Goal: Information Seeking & Learning: Find specific fact

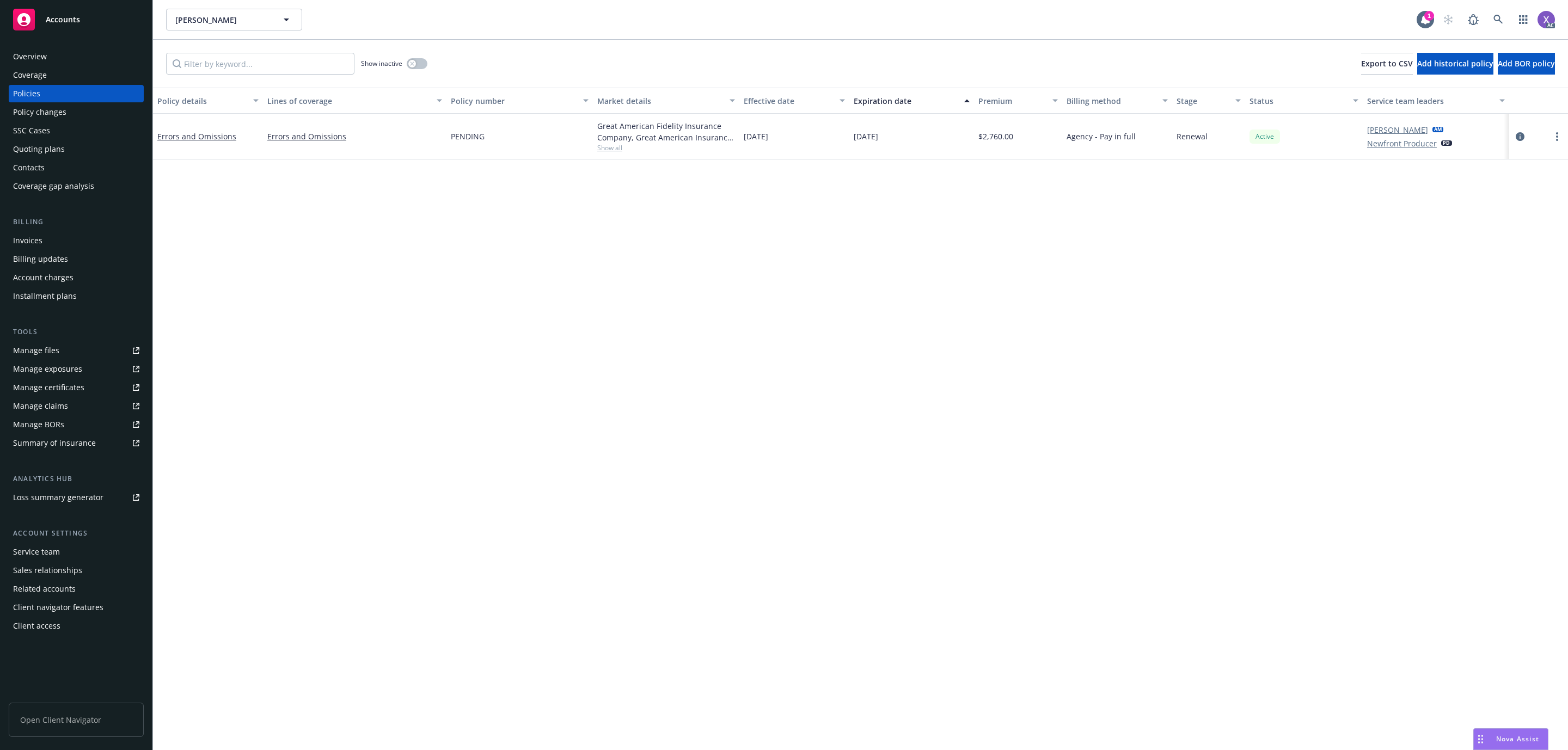
drag, startPoint x: 1405, startPoint y: 356, endPoint x: 1308, endPoint y: 355, distance: 97.0
click at [1405, 356] on div "Policy details Lines of coverage Policy number Market details Effective date Ex…" at bounding box center [861, 435] width 1415 height 696
drag, startPoint x: 1492, startPoint y: 10, endPoint x: 1472, endPoint y: 25, distance: 25.0
click at [1492, 10] on span at bounding box center [1498, 20] width 22 height 22
click at [1332, 29] on div "Mark S. Garstang Mark S. Garstang" at bounding box center [791, 20] width 1251 height 22
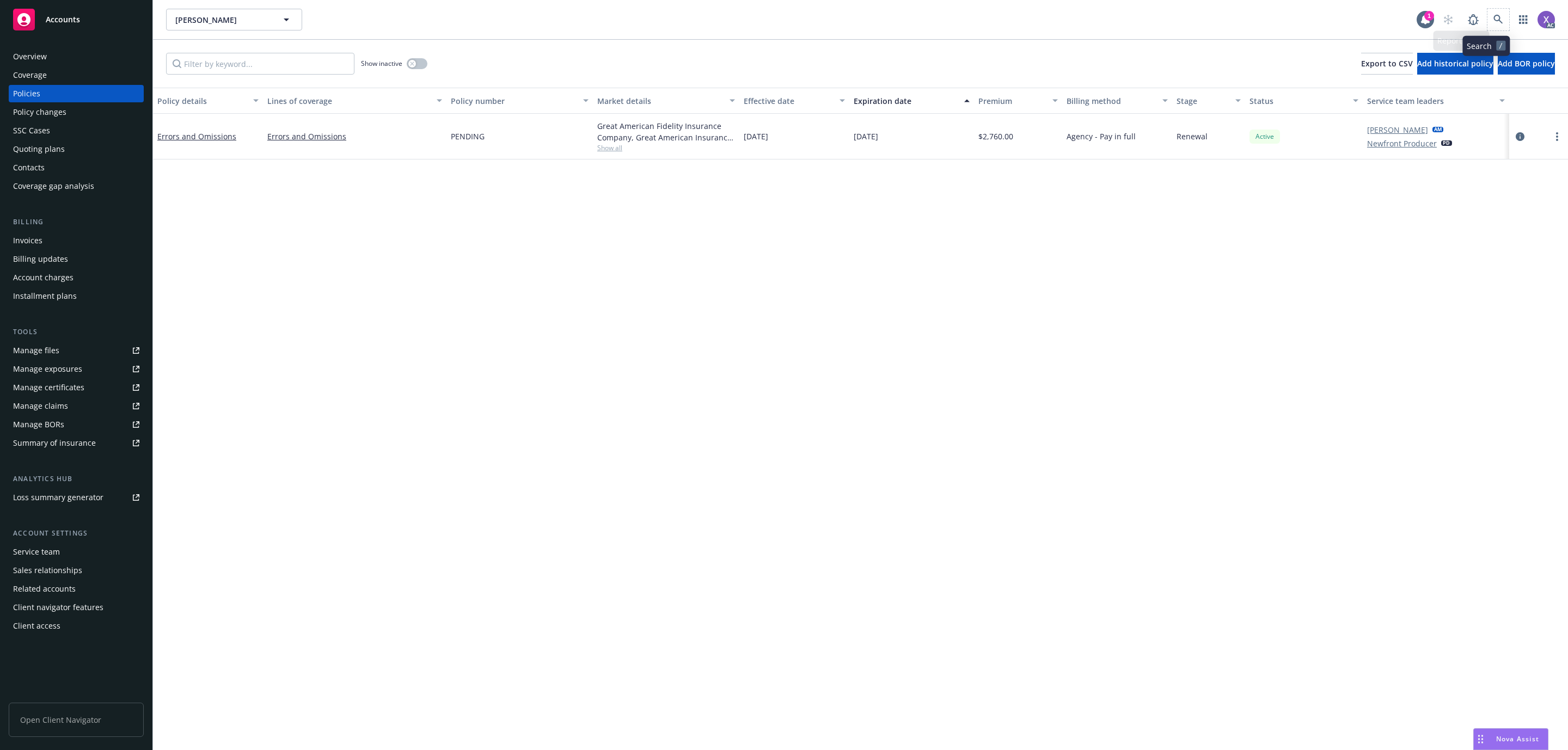
click at [1496, 28] on span at bounding box center [1498, 20] width 22 height 22
click at [1353, 28] on div "Mark S. Garstang Mark S. Garstang" at bounding box center [791, 20] width 1251 height 22
click at [1493, 15] on icon at bounding box center [1498, 19] width 10 height 10
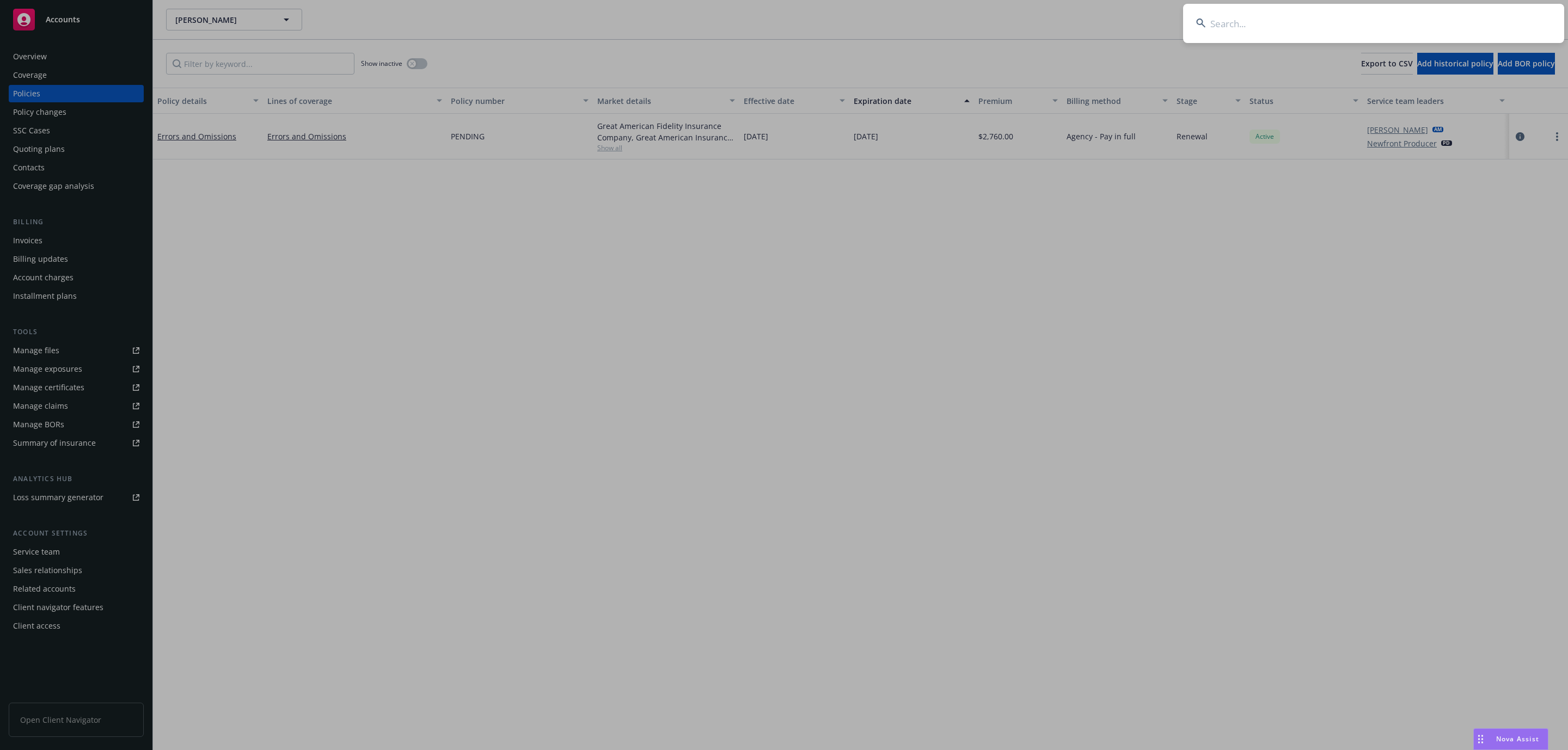
click at [1349, 12] on input at bounding box center [1374, 23] width 381 height 39
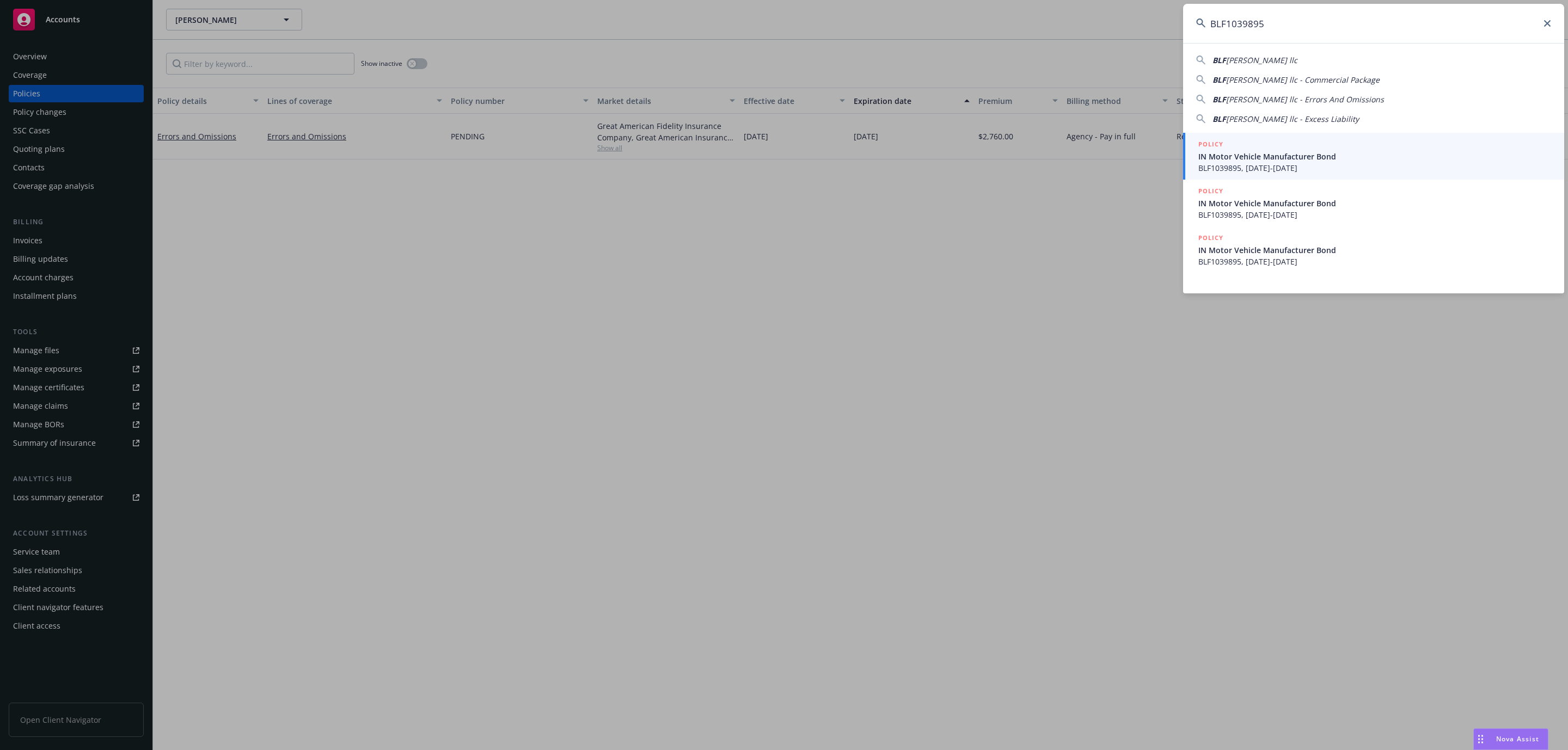
type input "BLF1039895"
click at [1310, 162] on span "BLF1039895, 09/01/2025-09/01/2026" at bounding box center [1375, 168] width 353 height 11
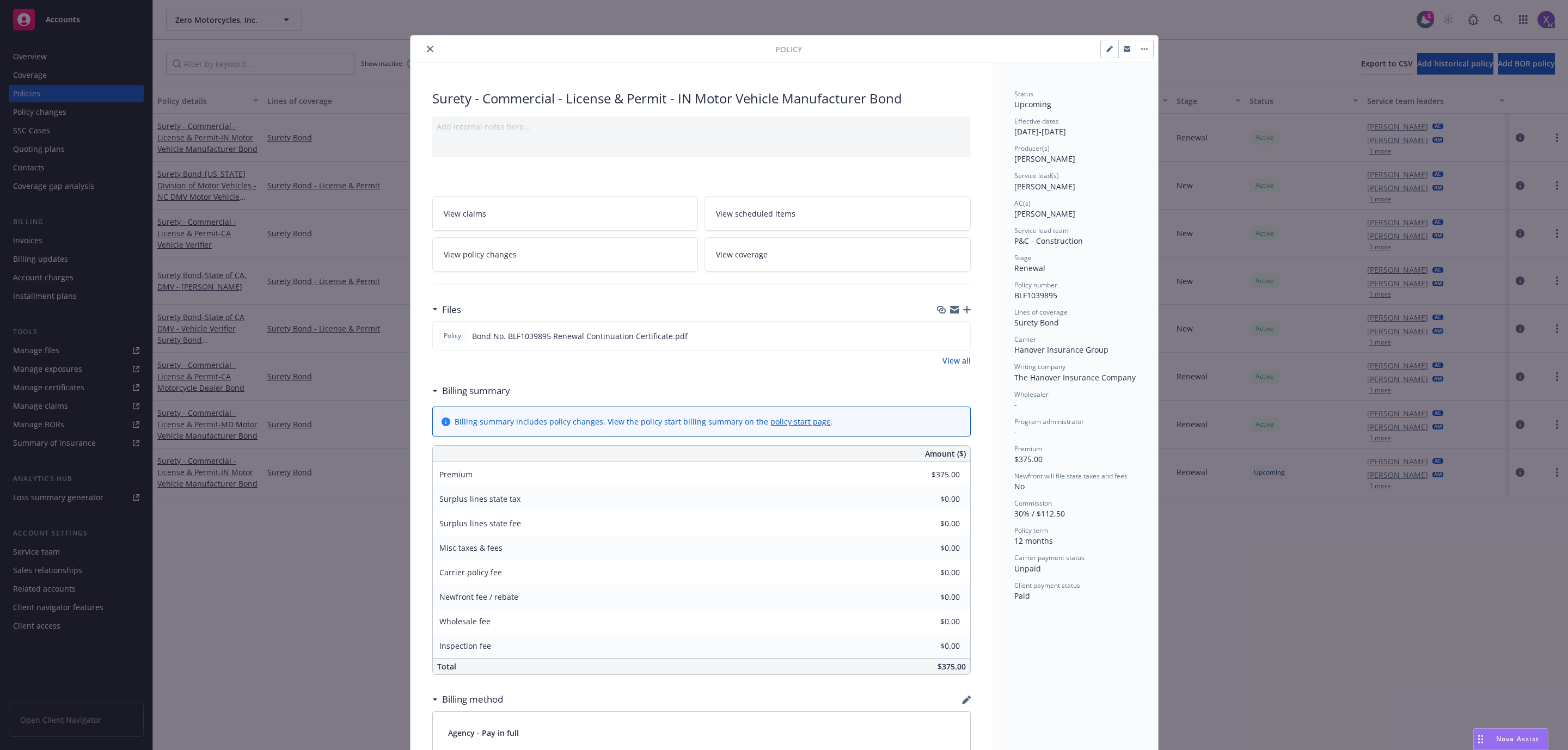
click at [951, 362] on link "View all" at bounding box center [957, 360] width 29 height 11
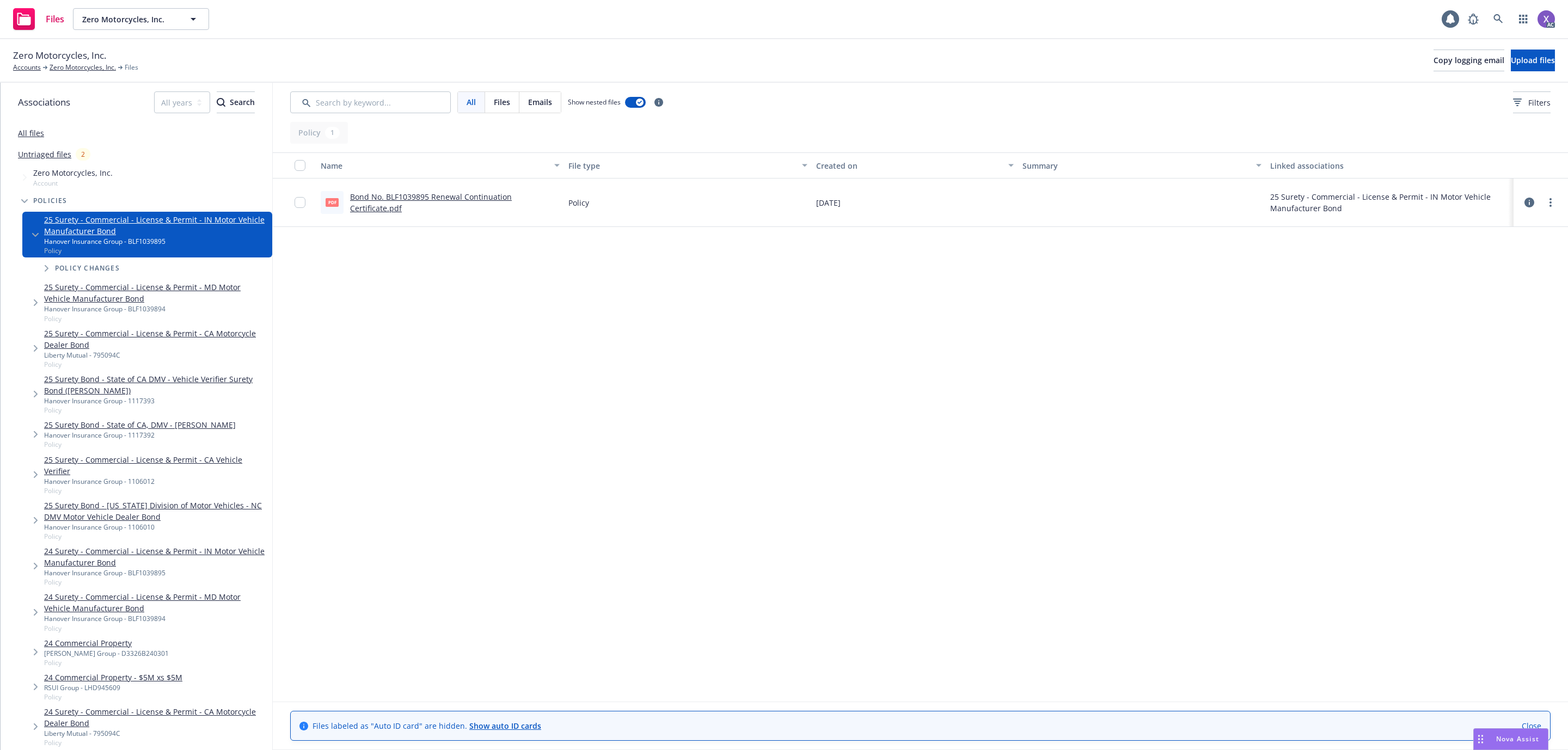
click at [451, 192] on link "Bond No. BLF1039895 Renewal Continuation Certificate.pdf" at bounding box center [431, 203] width 162 height 22
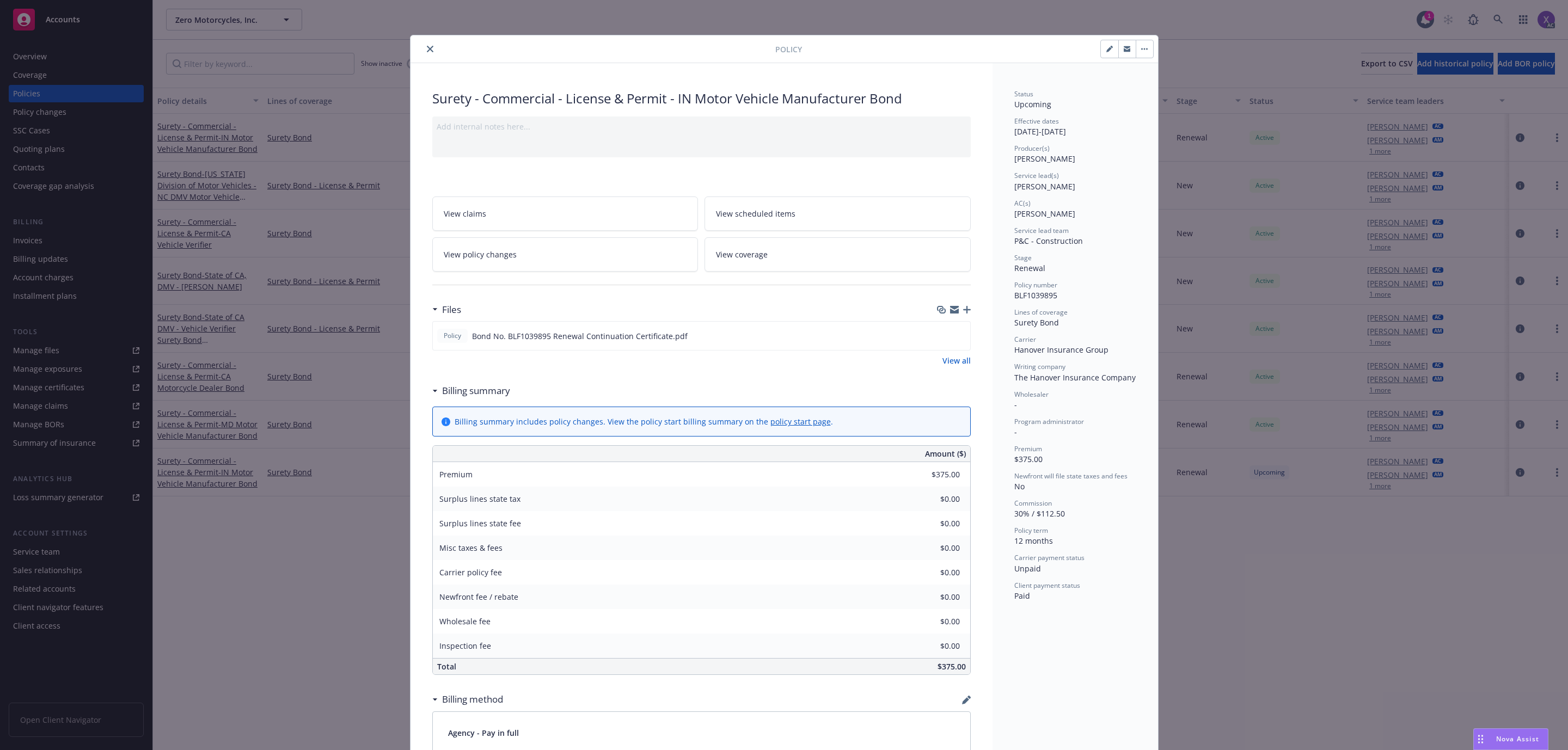
click at [427, 51] on icon "close" at bounding box center [430, 49] width 6 height 6
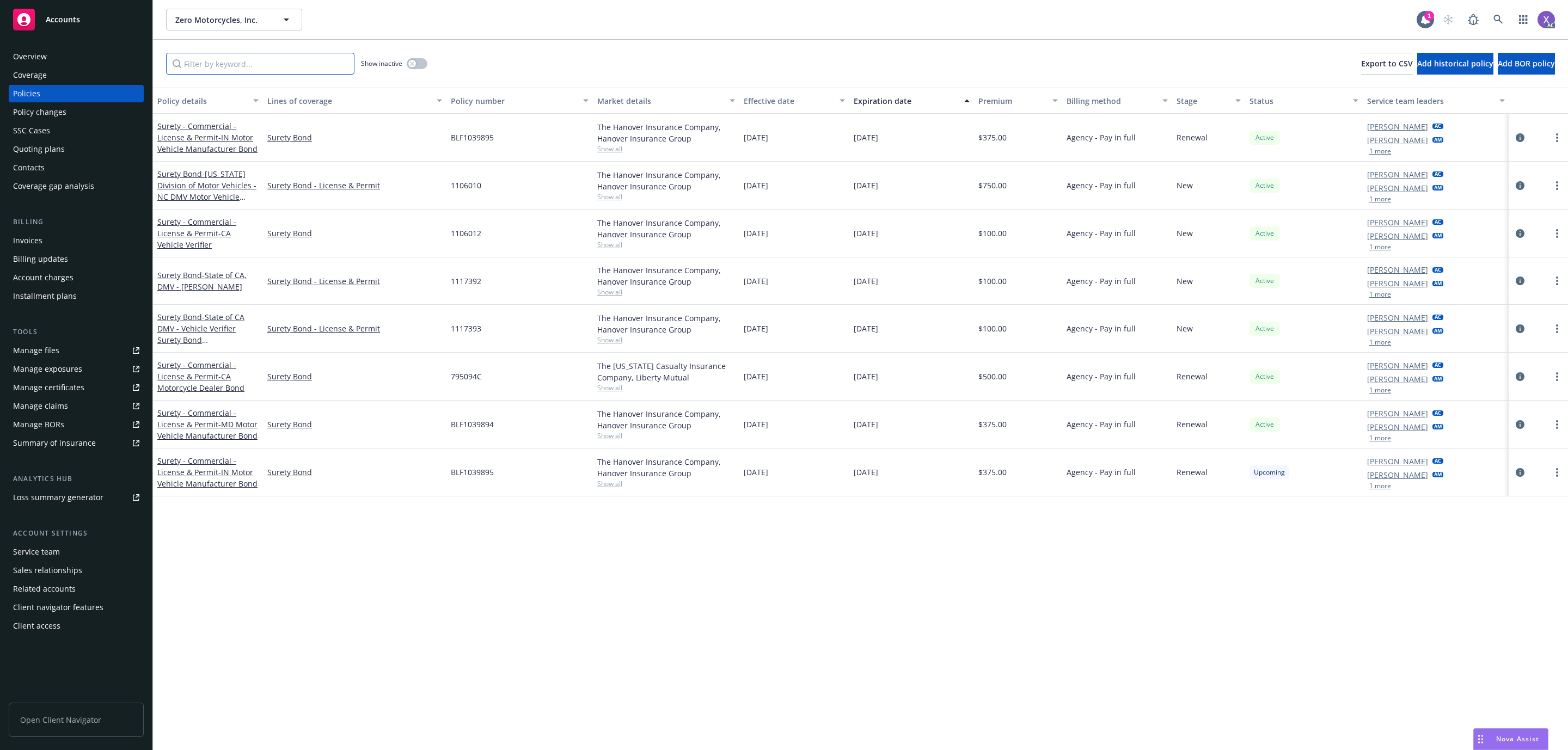
click at [274, 56] on input "Filter by keyword..." at bounding box center [260, 63] width 188 height 22
paste input "BLF1039895"
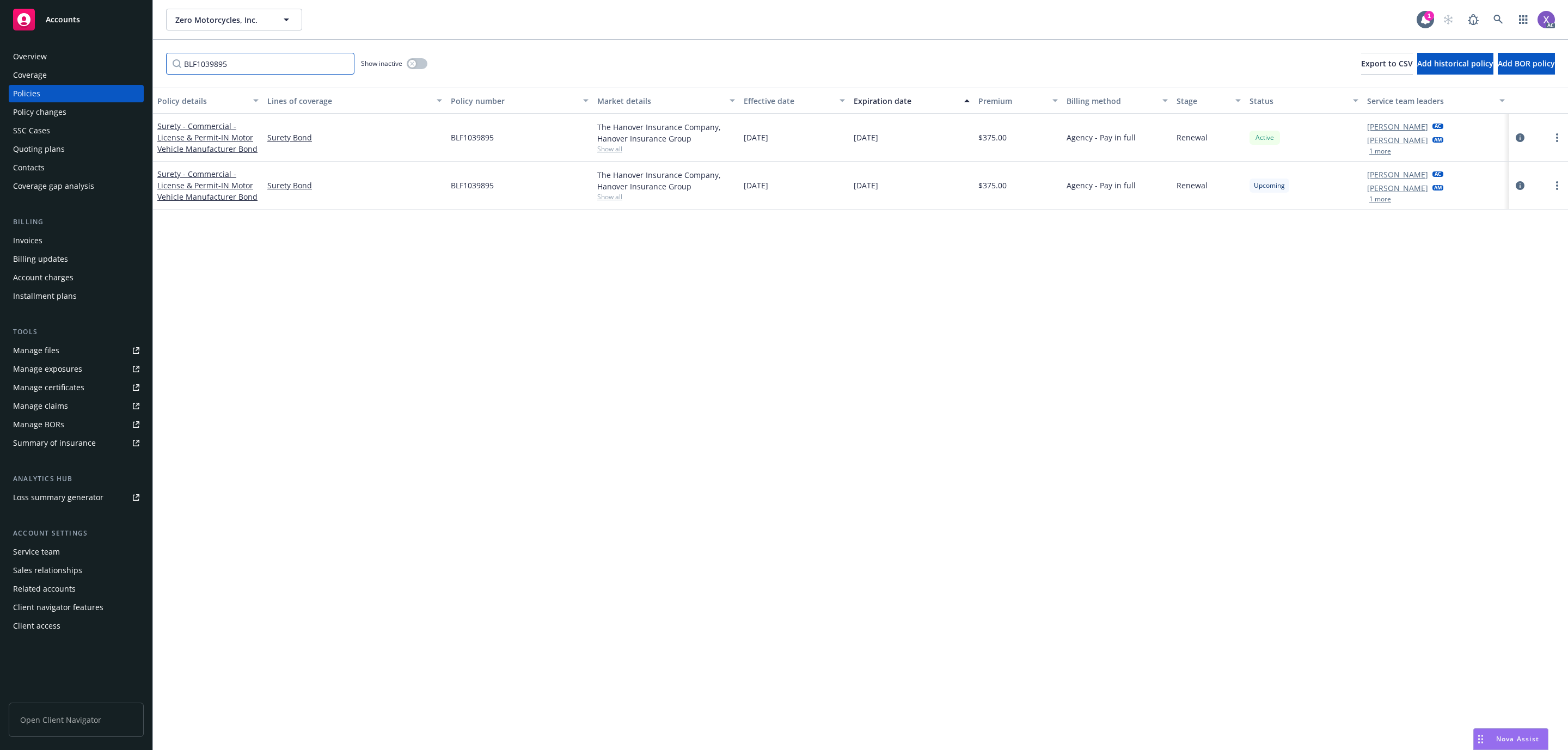
drag, startPoint x: 257, startPoint y: 65, endPoint x: 116, endPoint y: 63, distance: 141.0
click at [116, 63] on div "Accounts Overview Coverage Policies Policy changes SSC Cases Quoting plans Cont…" at bounding box center [784, 375] width 1568 height 750
paste input "4"
type input "BLF1039894"
click at [1520, 136] on icon "circleInformation" at bounding box center [1520, 138] width 9 height 9
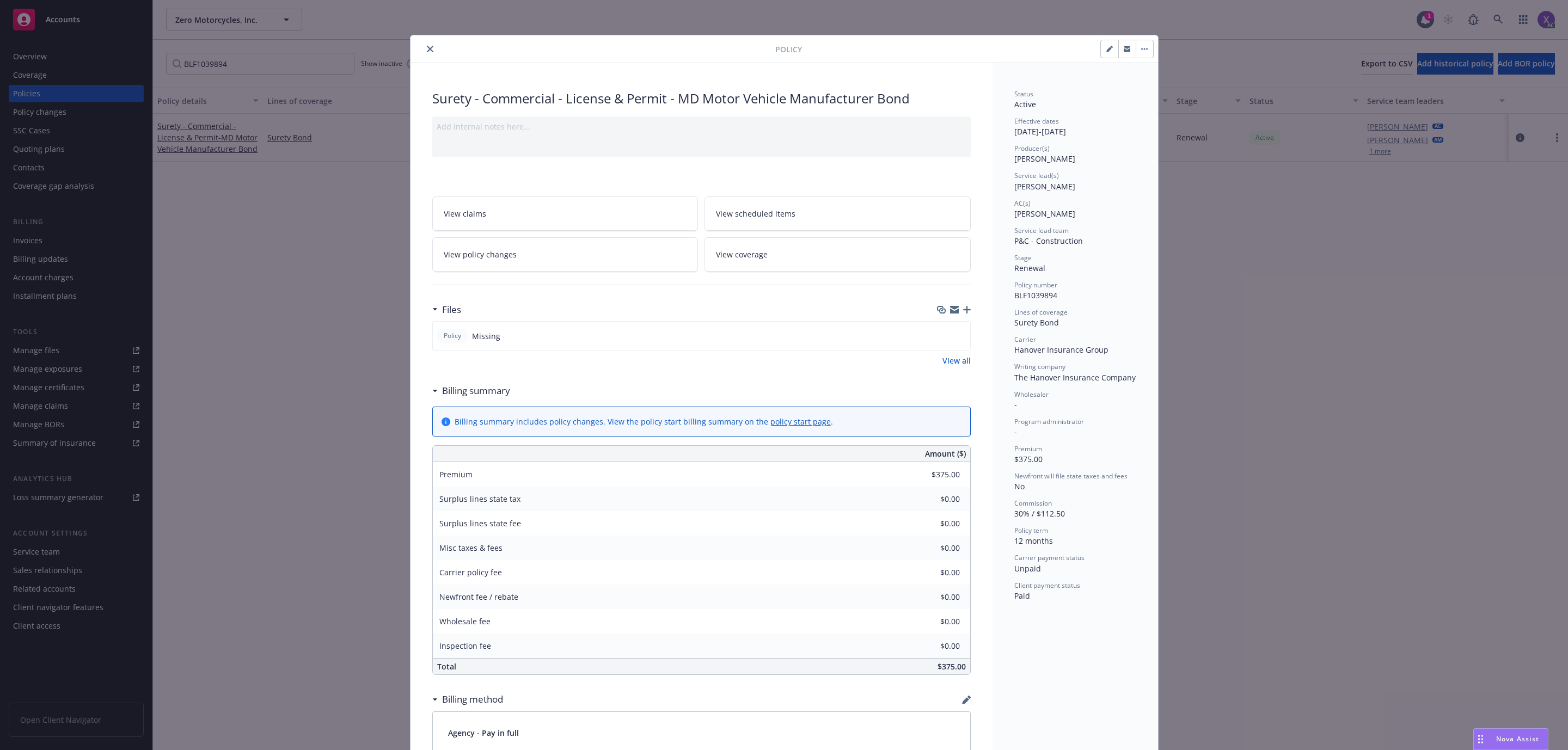
click at [427, 48] on icon "close" at bounding box center [430, 49] width 6 height 6
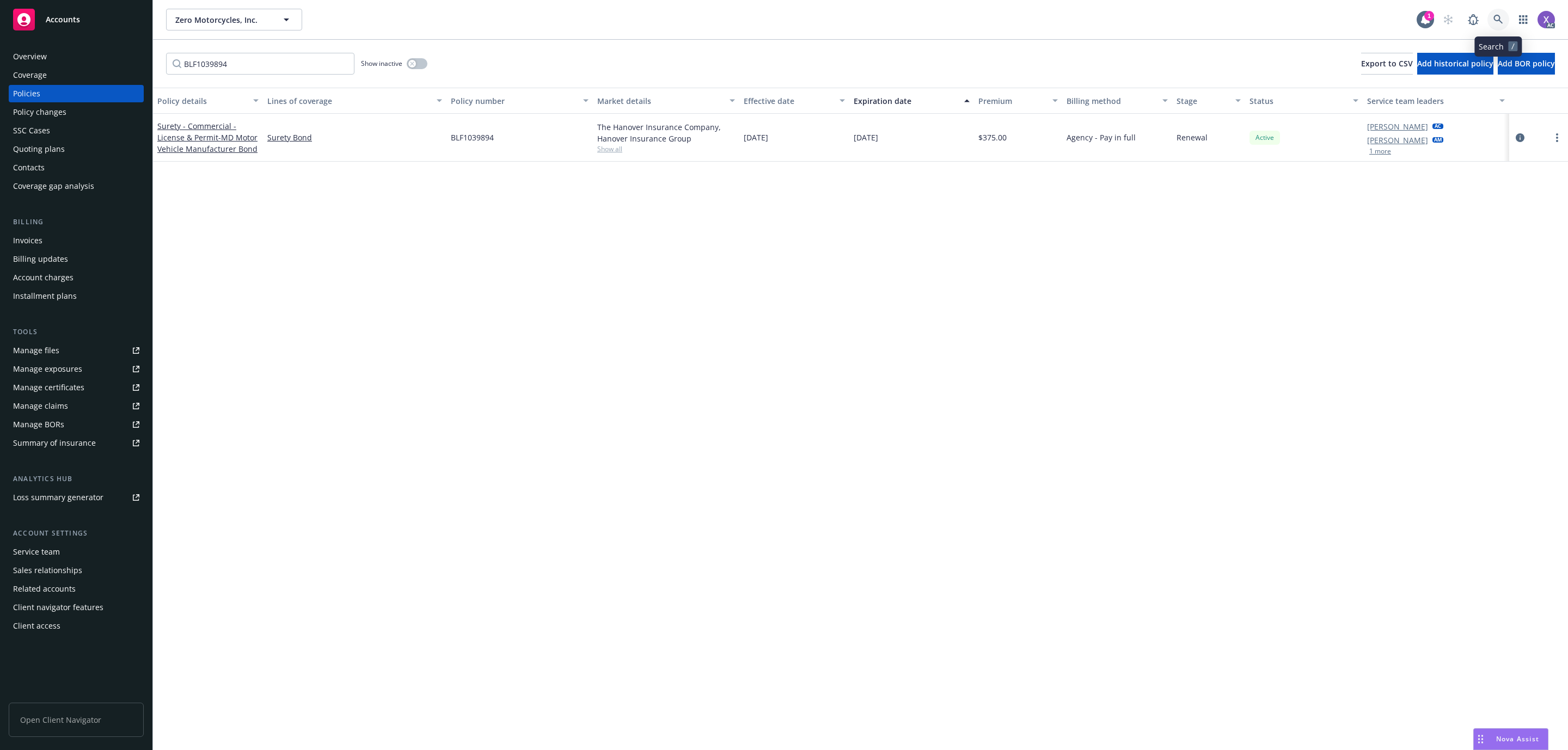
click at [1495, 17] on icon at bounding box center [1498, 19] width 10 height 10
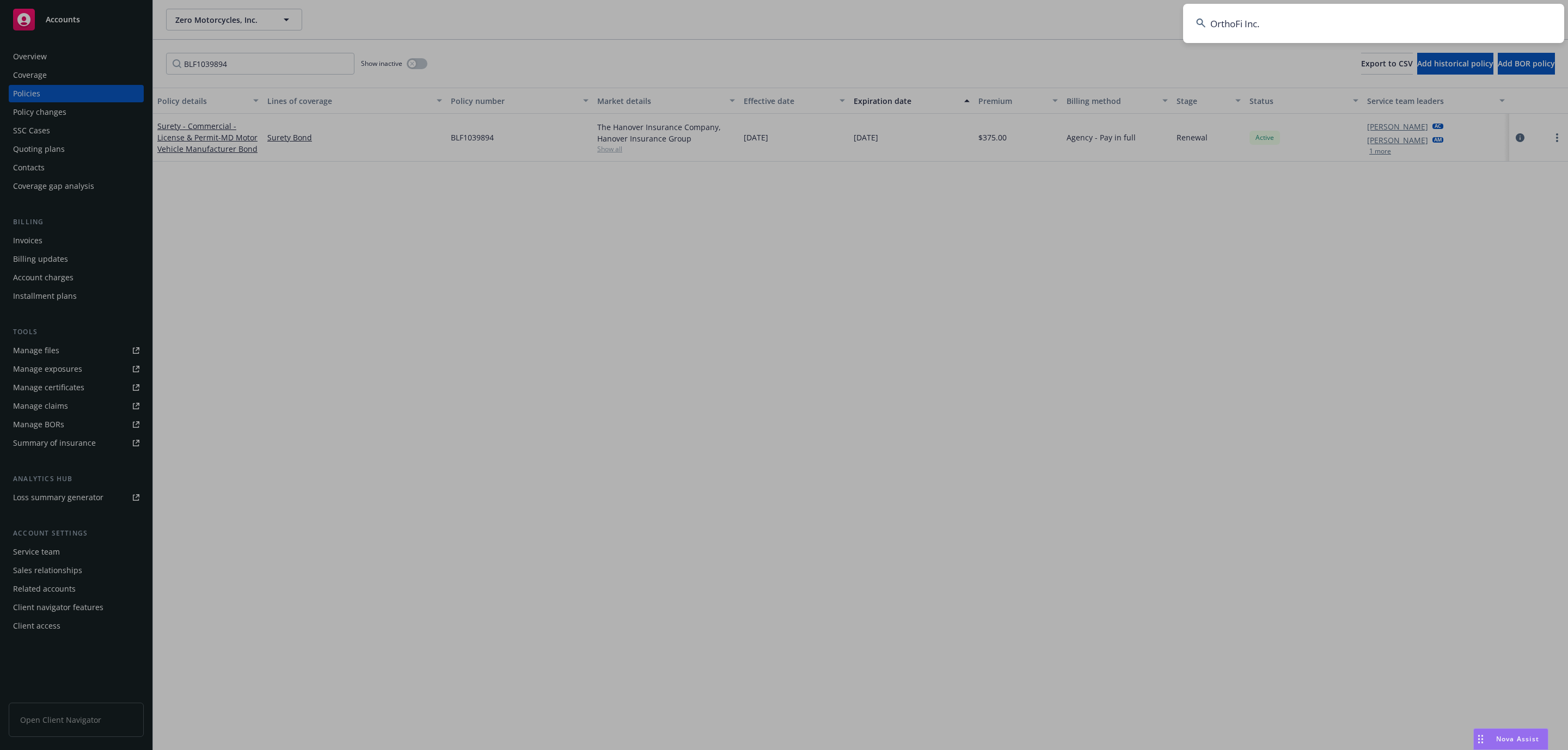
click at [1320, 10] on input "OrthoFi Inc." at bounding box center [1374, 23] width 381 height 39
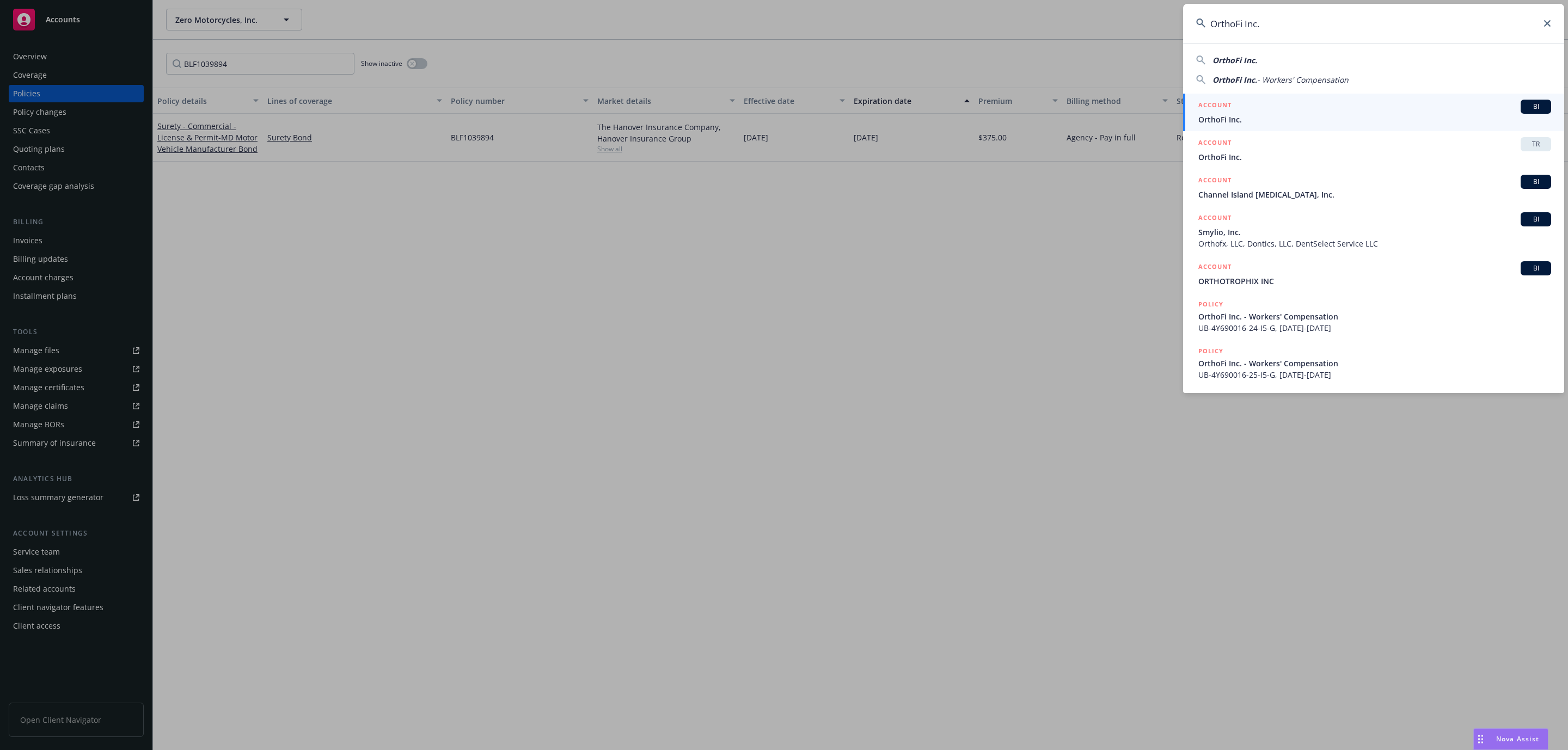
type input "OrthoFi Inc."
click at [1242, 123] on span "OrthoFi Inc." at bounding box center [1375, 120] width 353 height 11
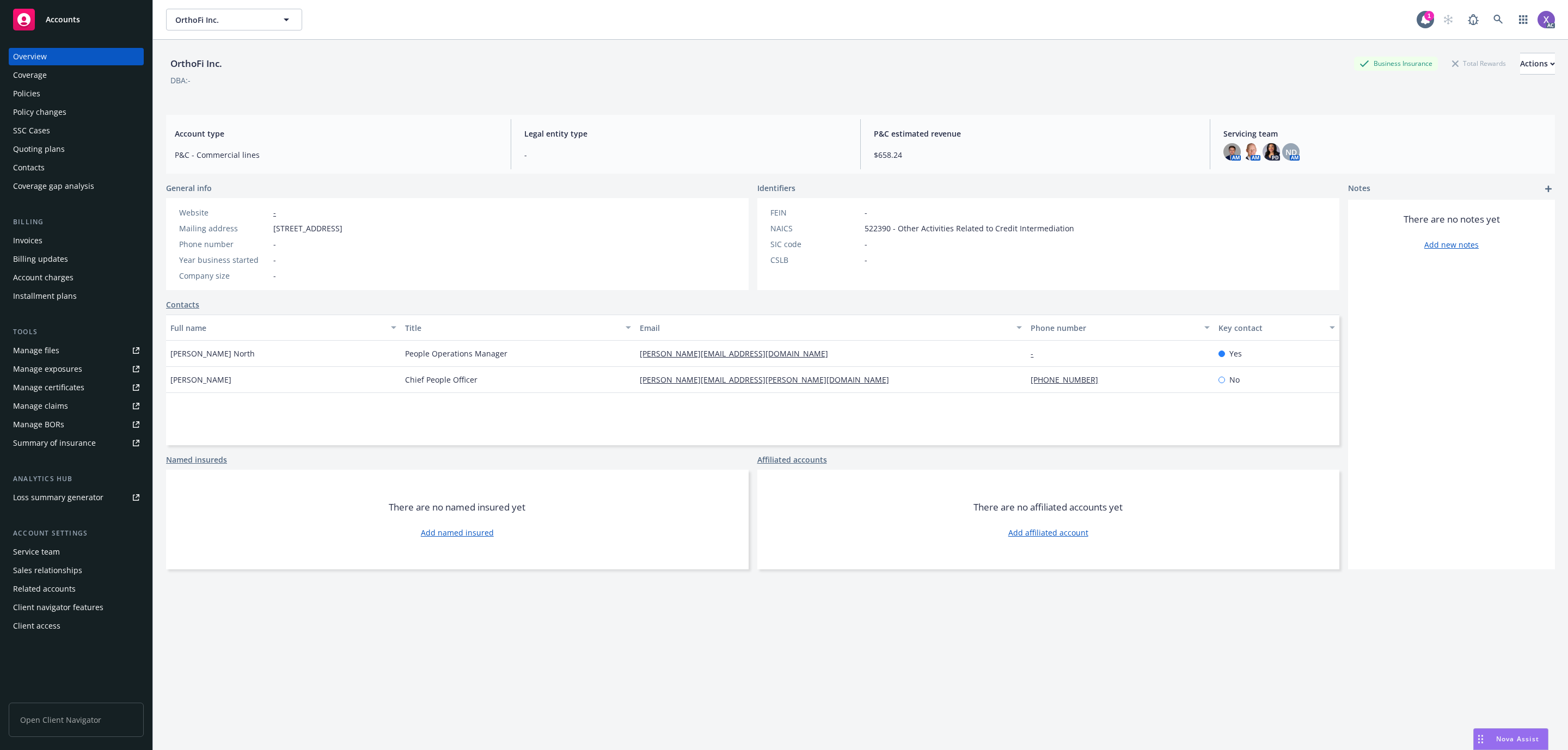
click at [23, 92] on div "Policies" at bounding box center [27, 94] width 27 height 18
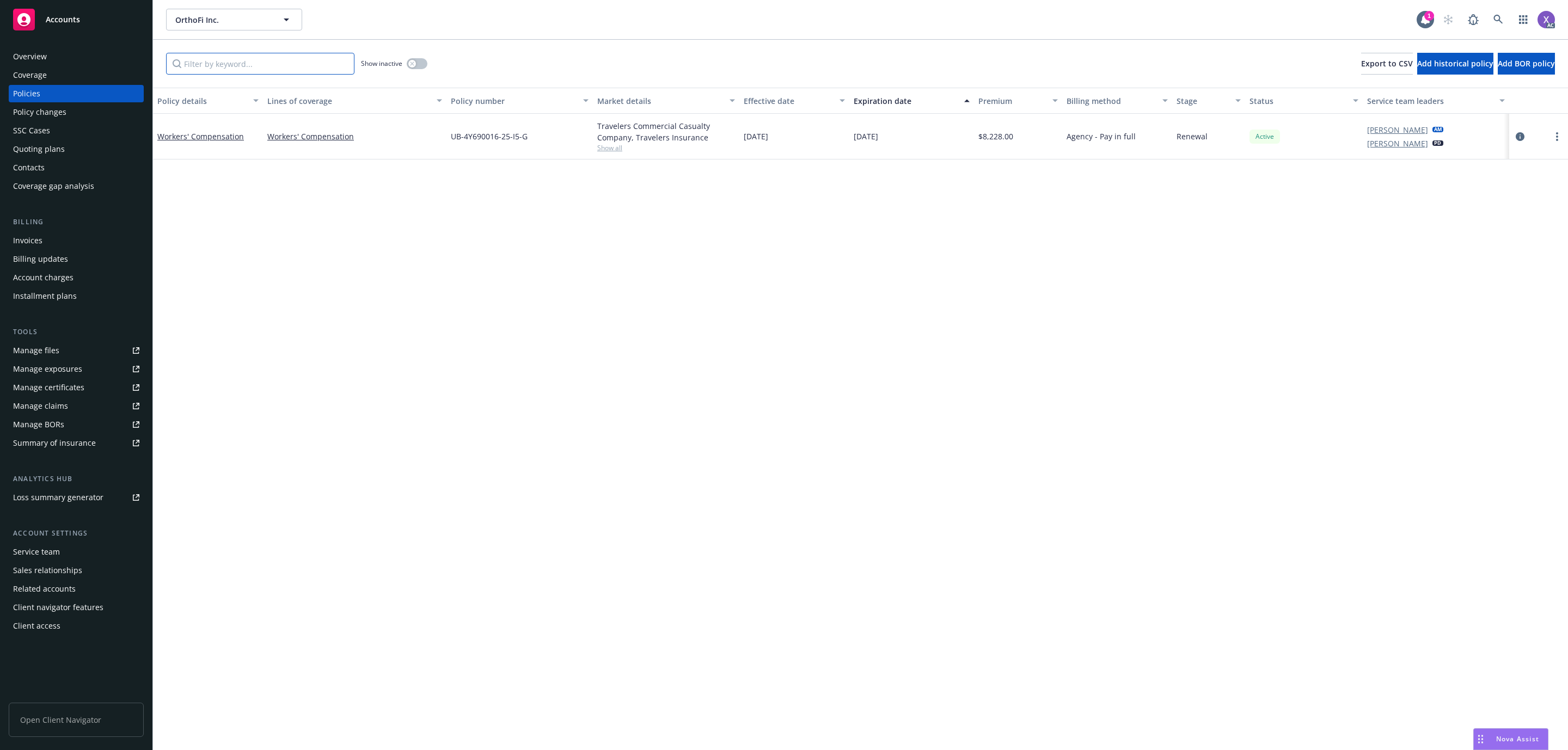
click at [289, 59] on input "Filter by keyword..." at bounding box center [260, 63] width 188 height 22
paste input "UB-4Y690016-25-I5-G"
type input "UB-4Y690016-25-I5-G"
click at [281, 196] on div "Policy details Lines of coverage Policy number Market details Effective date Ex…" at bounding box center [861, 419] width 1415 height 663
click at [266, 328] on div "Policy details Lines of coverage Policy number Market details Effective date Ex…" at bounding box center [861, 419] width 1415 height 663
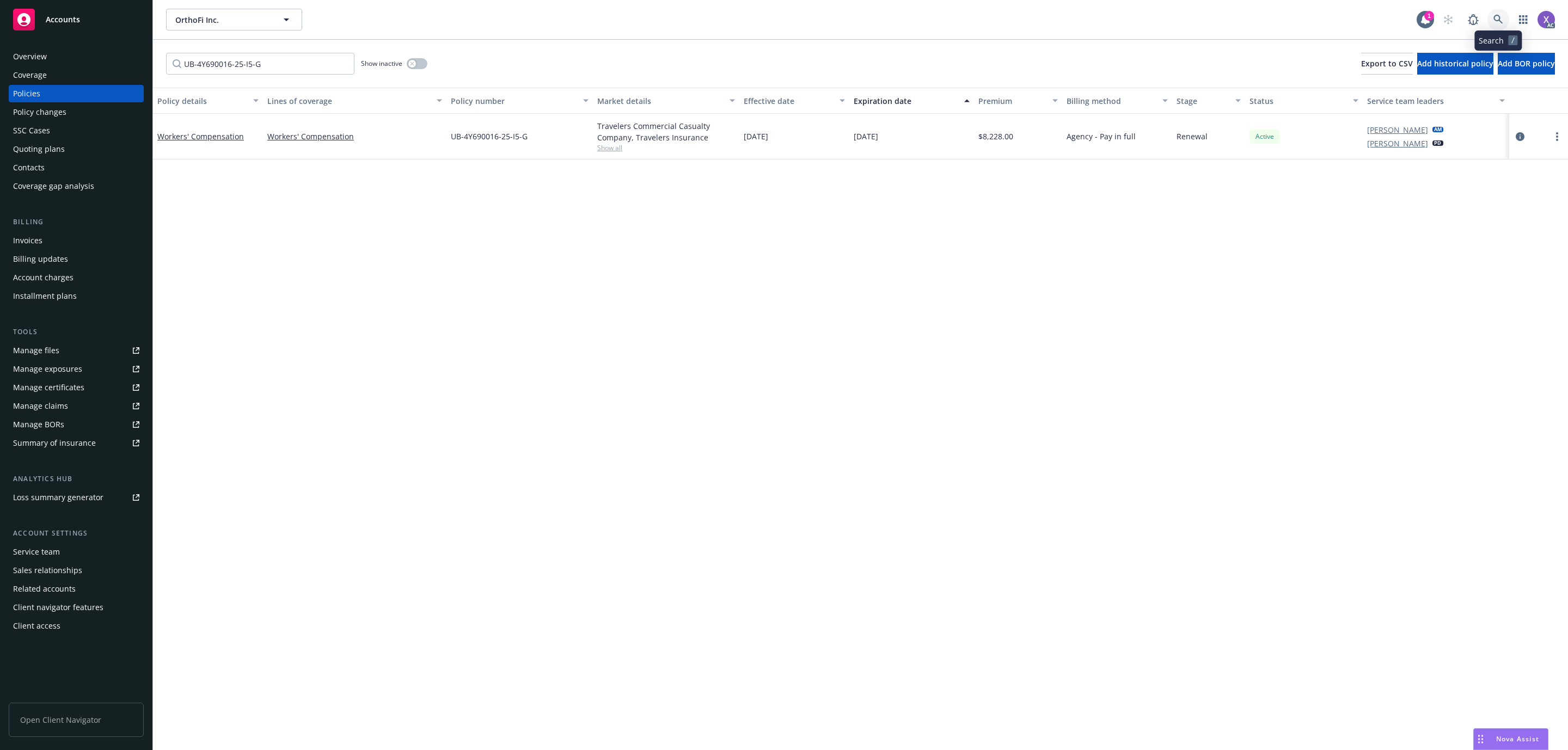
click at [1500, 13] on link at bounding box center [1498, 20] width 22 height 22
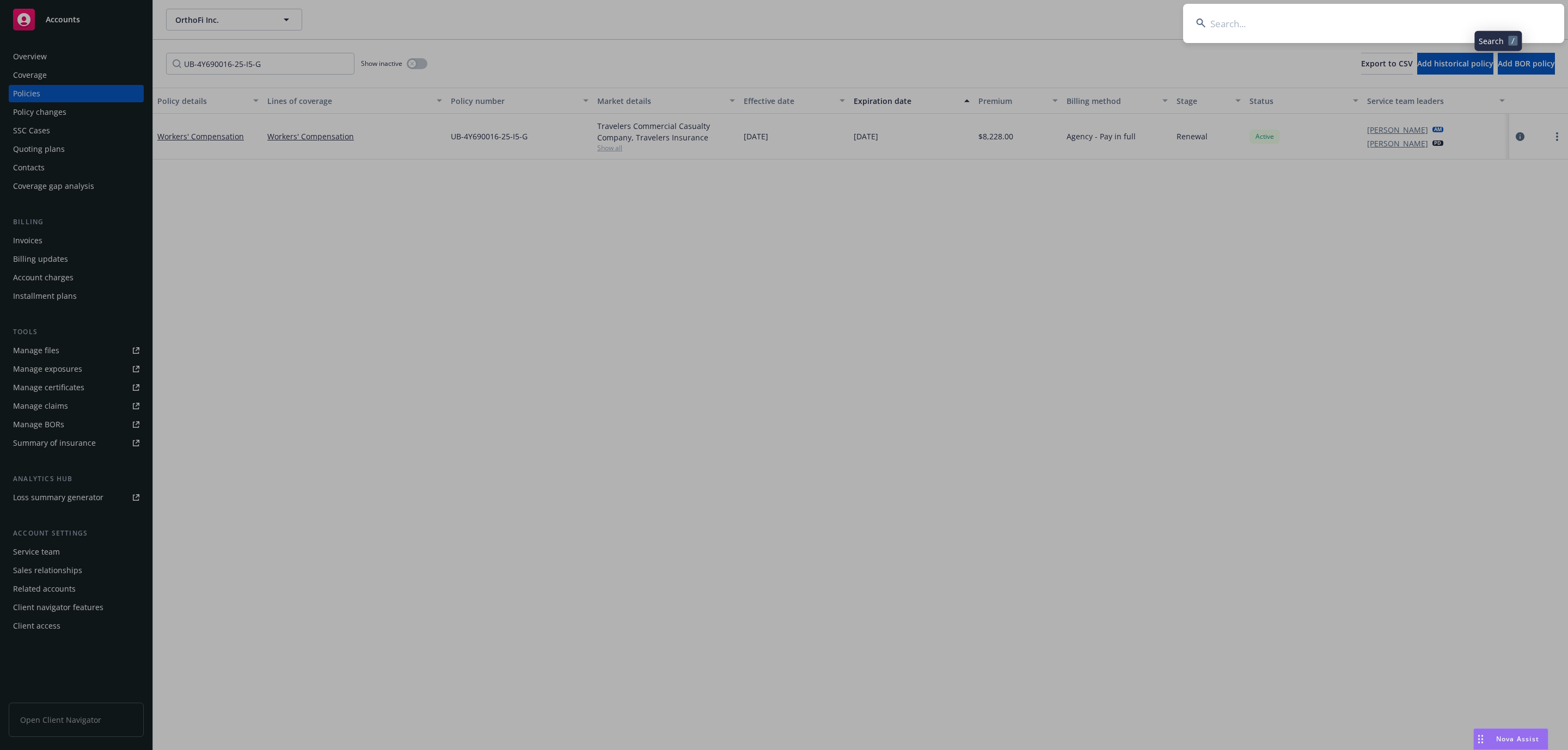
click at [1346, 20] on input at bounding box center [1374, 23] width 381 height 39
type input "[URL]"
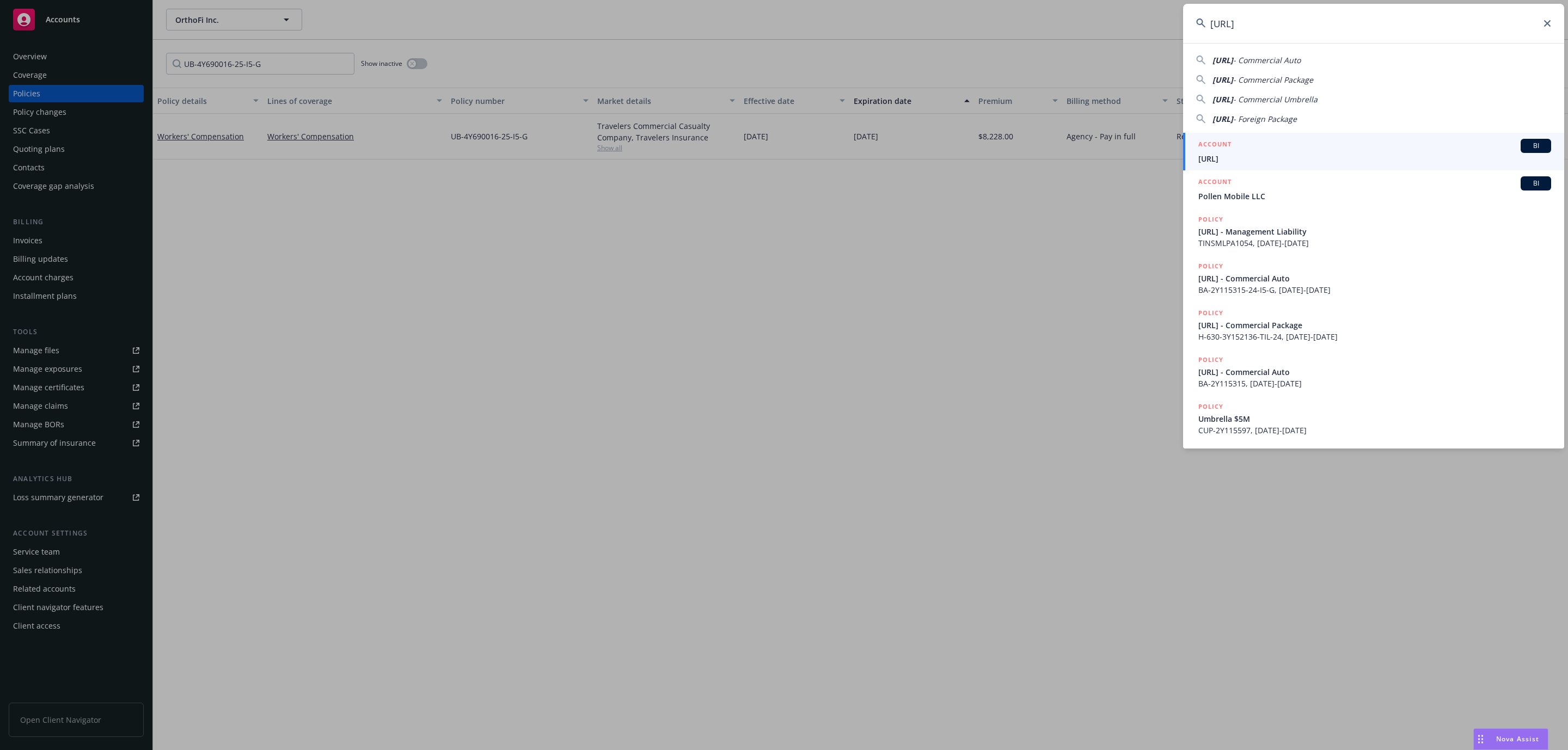
click at [1238, 158] on span "[URL]" at bounding box center [1375, 159] width 353 height 11
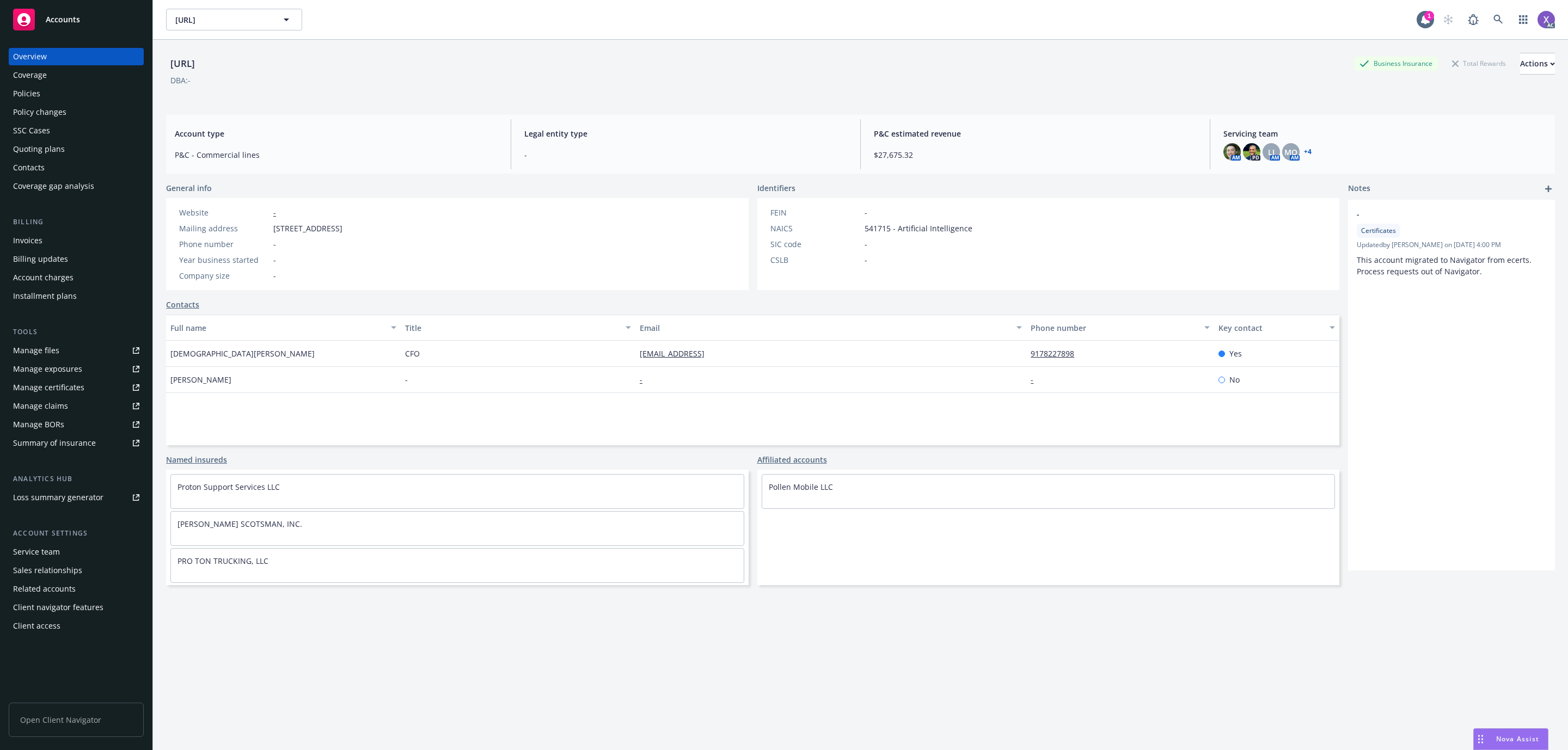
click at [41, 240] on div "Invoices" at bounding box center [28, 241] width 29 height 18
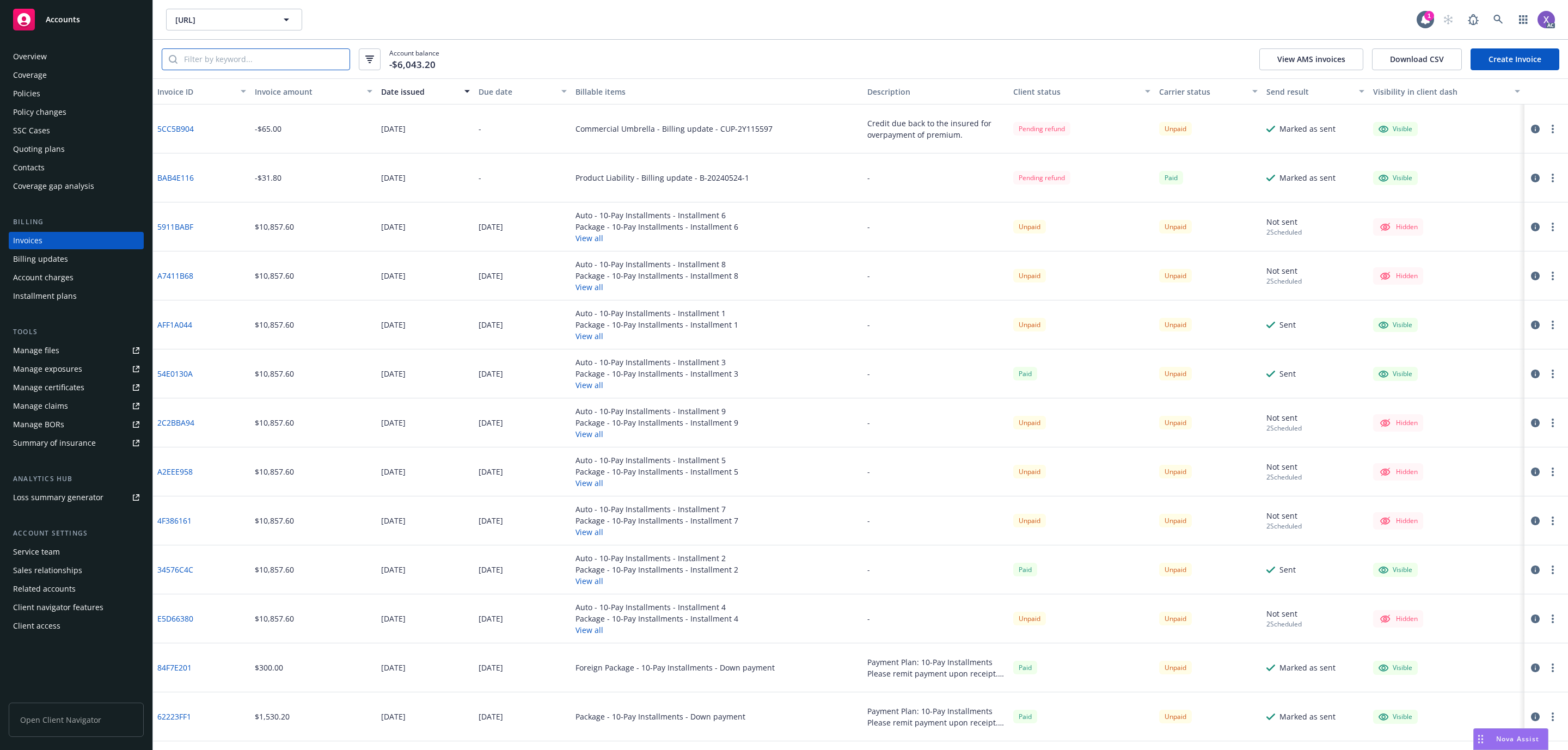
click at [234, 61] on input "search" at bounding box center [264, 59] width 172 height 21
paste input "54E0130A"
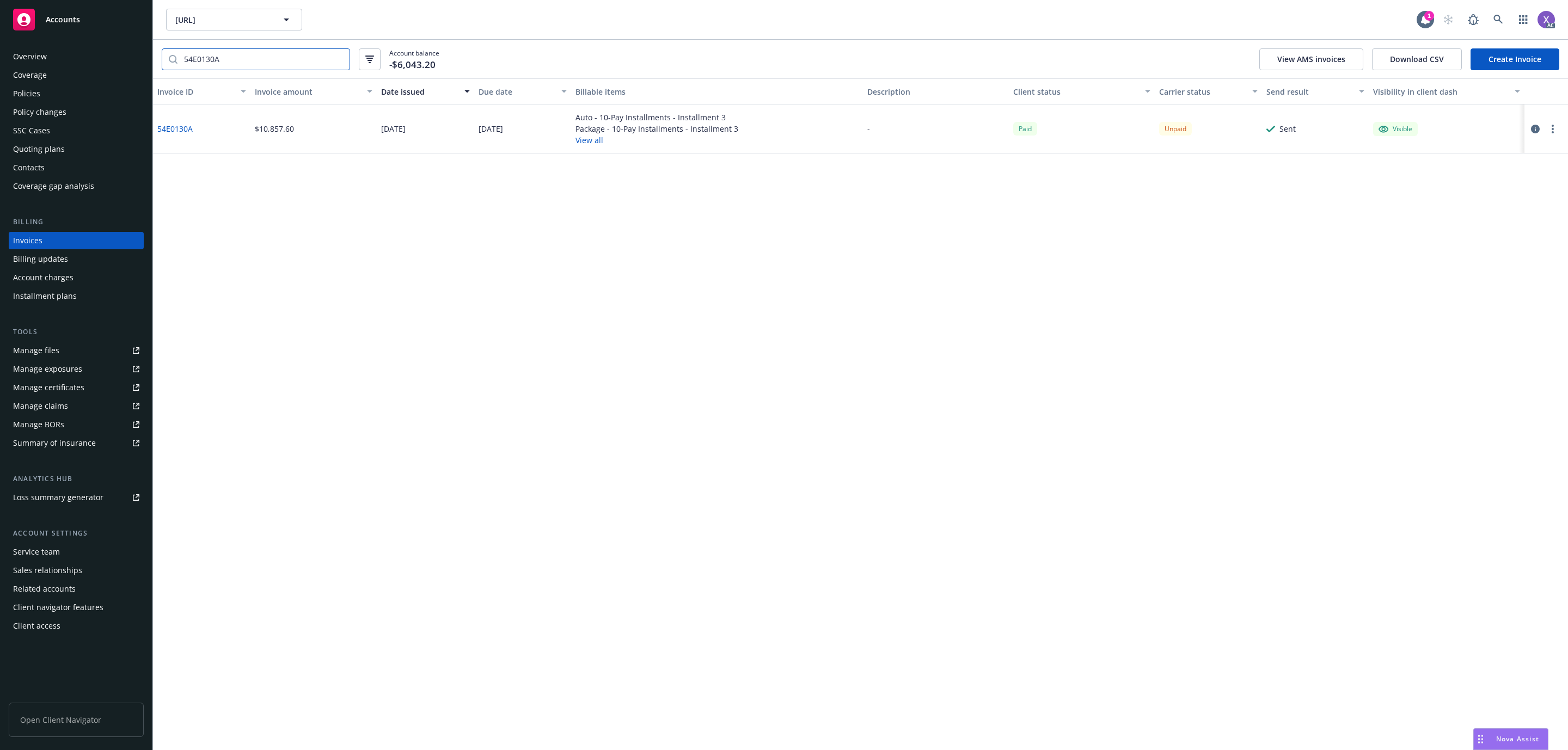
type input "54E0130A"
drag, startPoint x: 748, startPoint y: 136, endPoint x: 686, endPoint y: 136, distance: 62.0
click at [687, 136] on div "Auto - 10-Pay Installments - Installment 3 Package - 10-Pay Installments - Inst…" at bounding box center [717, 129] width 292 height 49
click at [725, 152] on div "Auto - 10-Pay Installments - Installment 3 Package - 10-Pay Installments - Inst…" at bounding box center [717, 129] width 292 height 49
drag, startPoint x: 737, startPoint y: 132, endPoint x: 686, endPoint y: 132, distance: 51.0
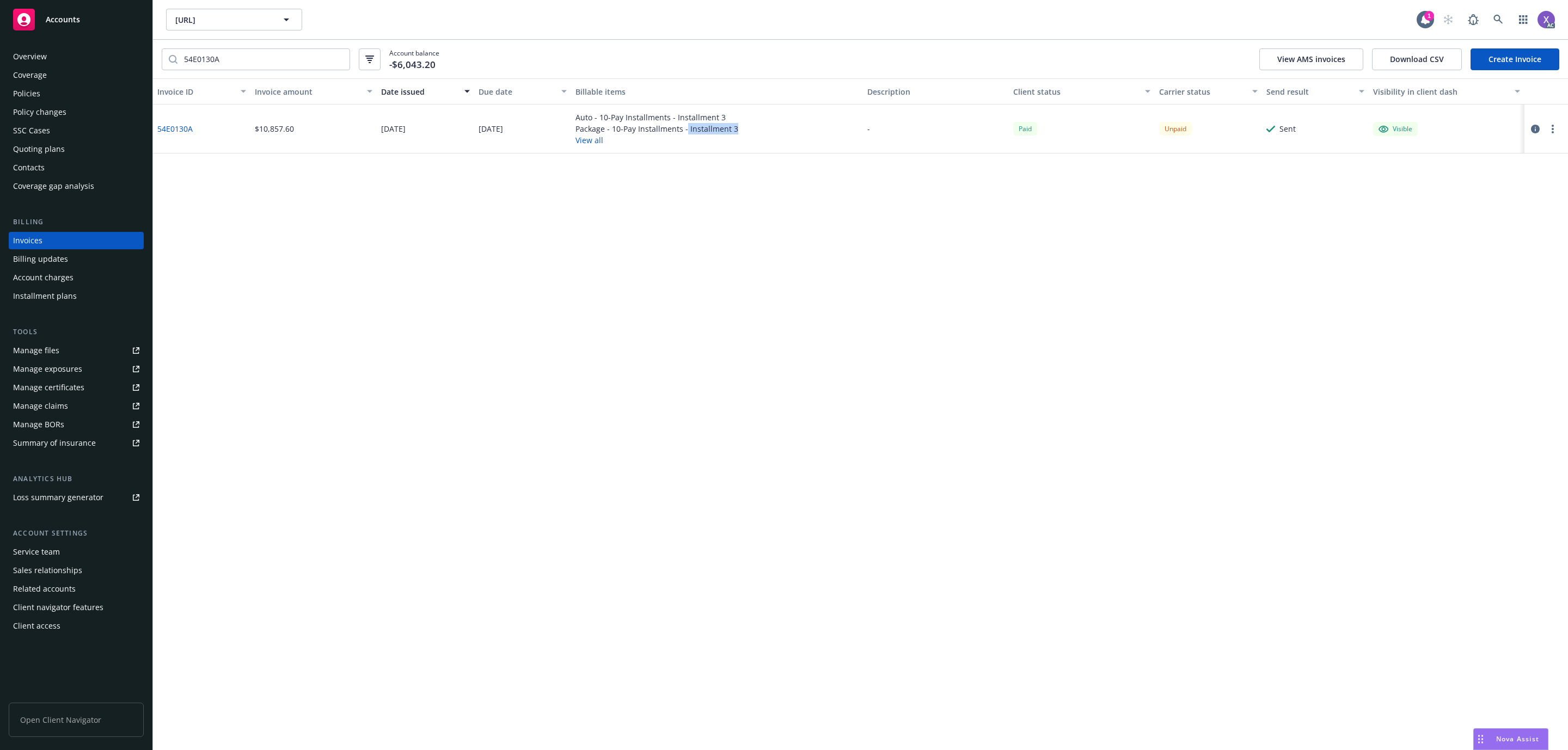
click at [686, 132] on div "Auto - 10-Pay Installments - Installment 3 Package - 10-Pay Installments - Inst…" at bounding box center [717, 129] width 292 height 49
copy div "Installment 3"
click at [1501, 23] on icon at bounding box center [1498, 19] width 10 height 10
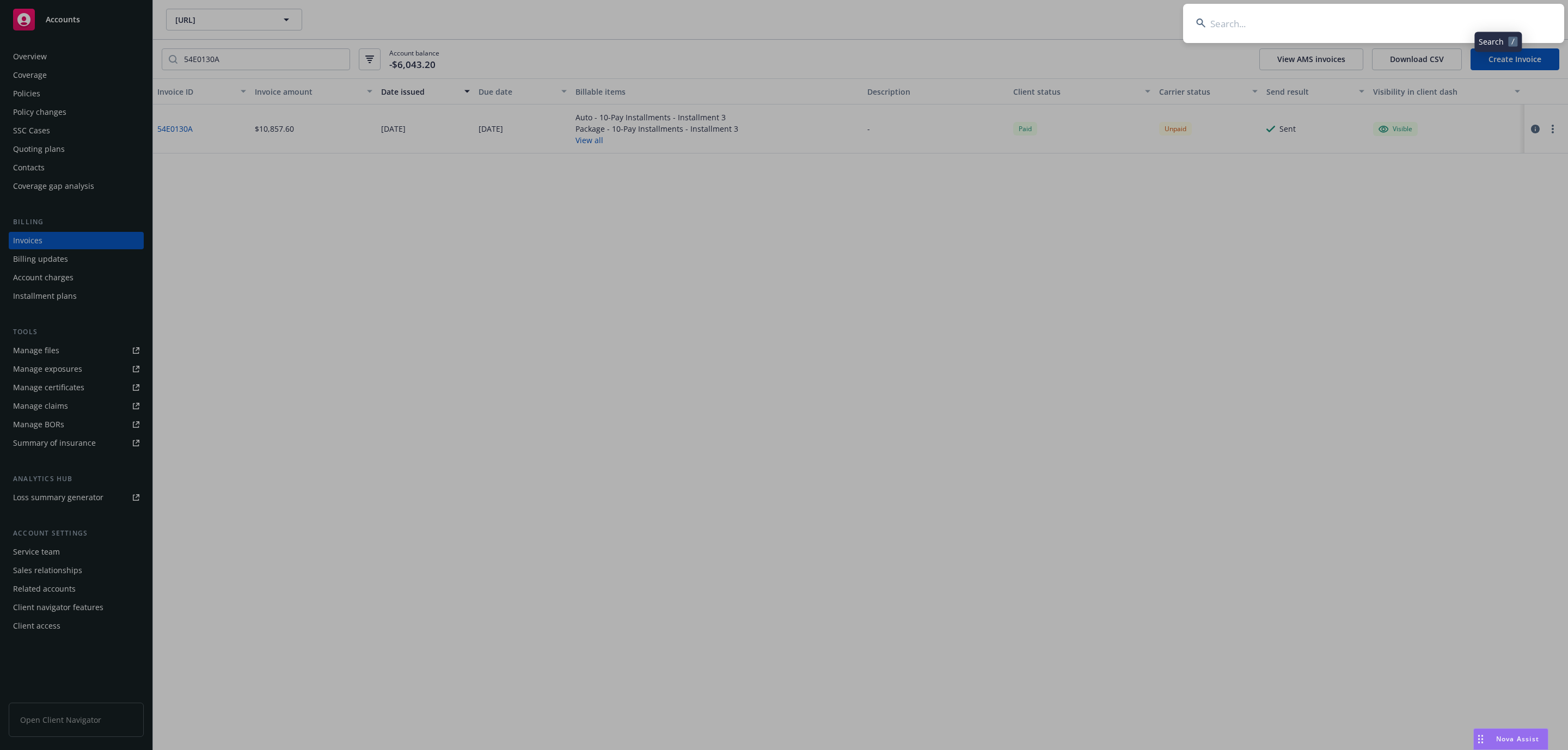
click at [1359, 25] on input at bounding box center [1374, 23] width 381 height 39
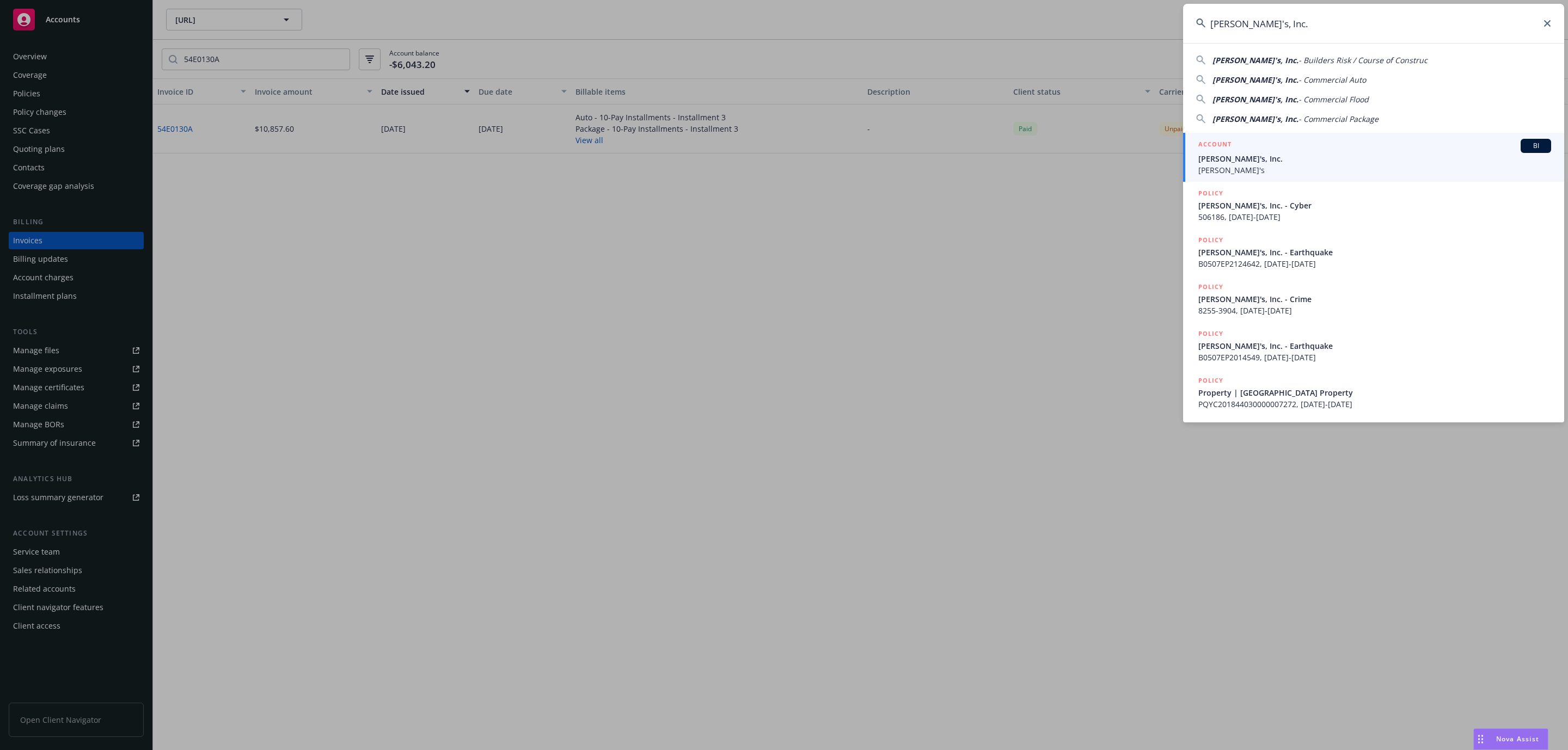
type input "[PERSON_NAME]'s, Inc."
click at [1233, 158] on span "[PERSON_NAME]'s, Inc." at bounding box center [1375, 159] width 353 height 11
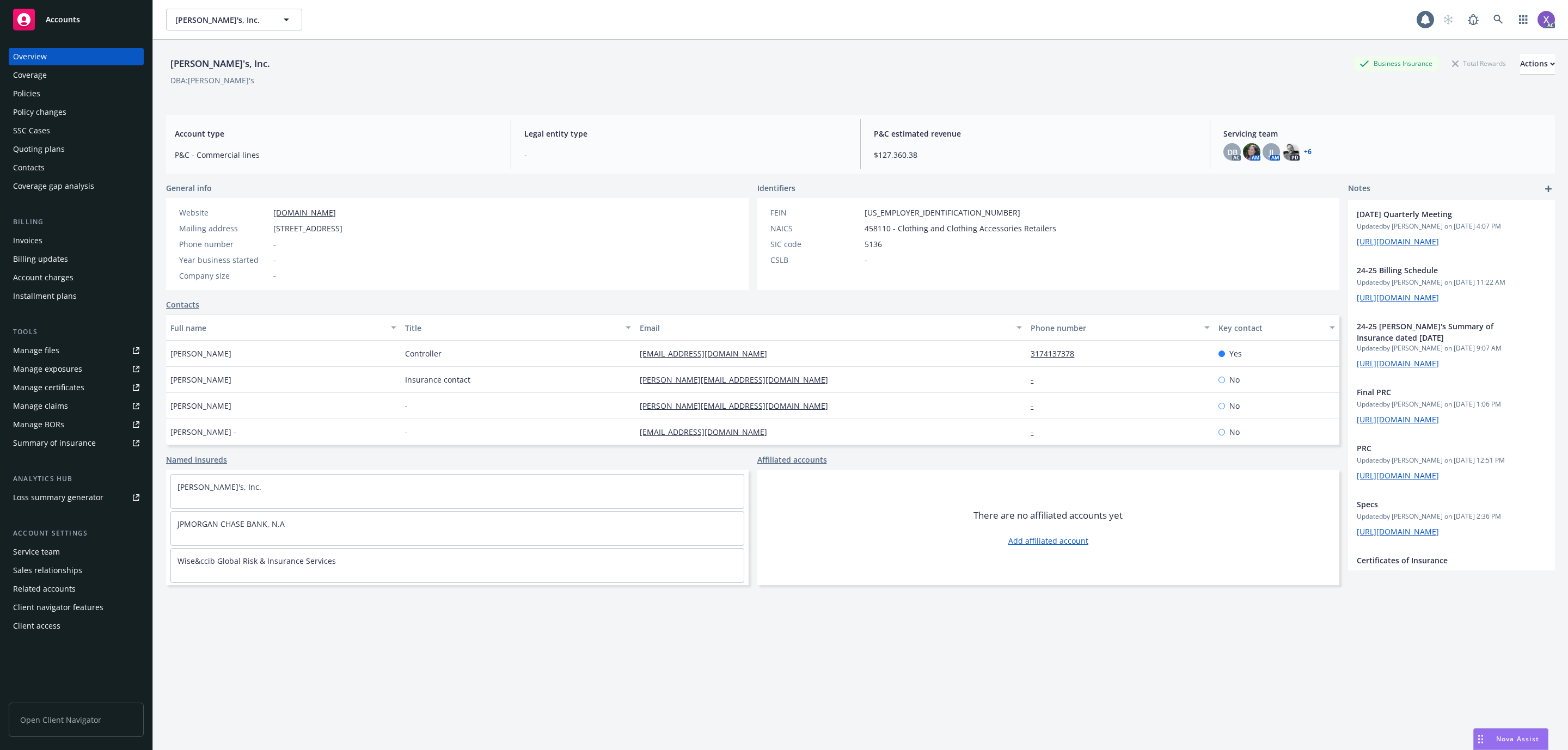
click at [44, 240] on div "Invoices" at bounding box center [76, 241] width 126 height 18
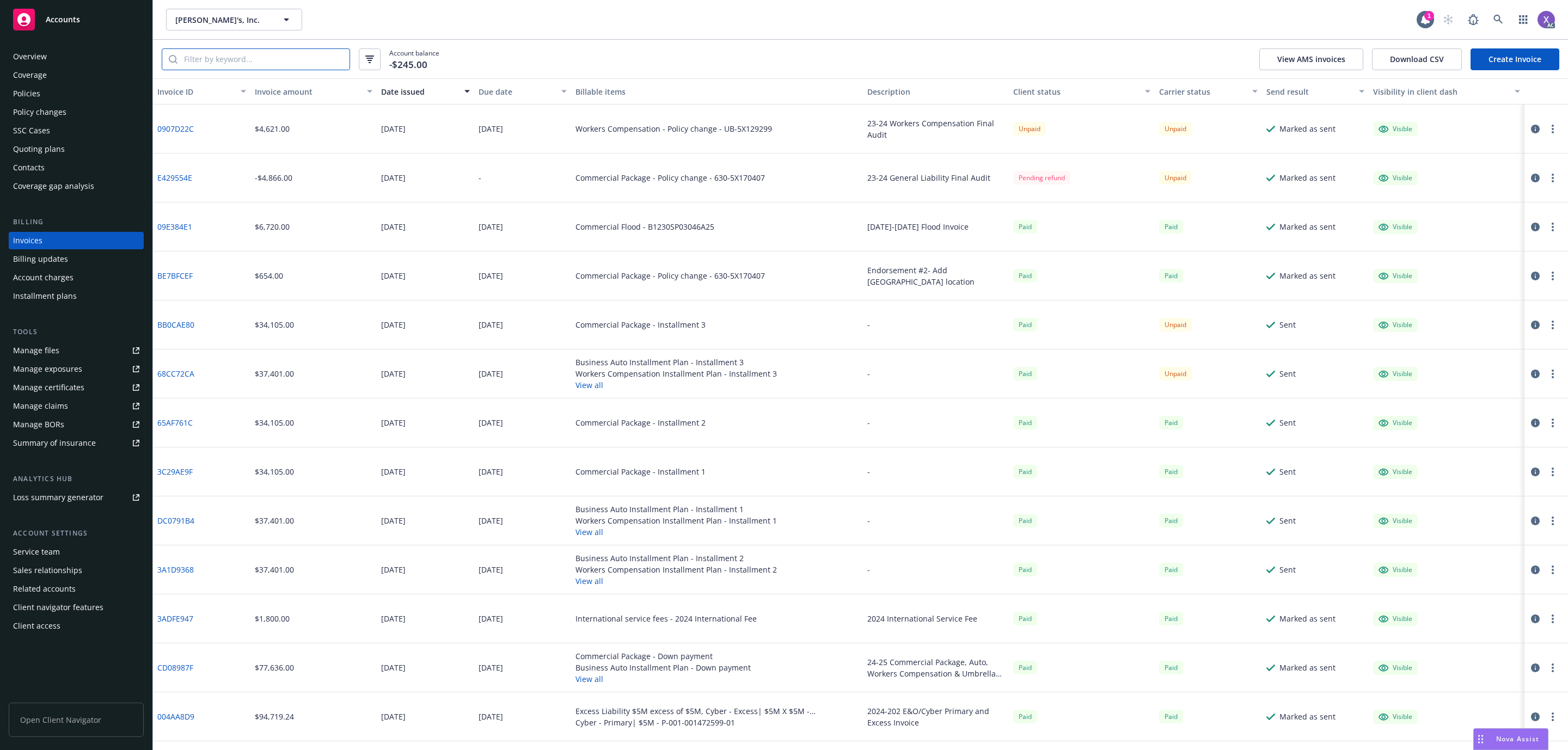
click at [263, 64] on input "search" at bounding box center [264, 59] width 172 height 21
paste input "BB0CAE80"
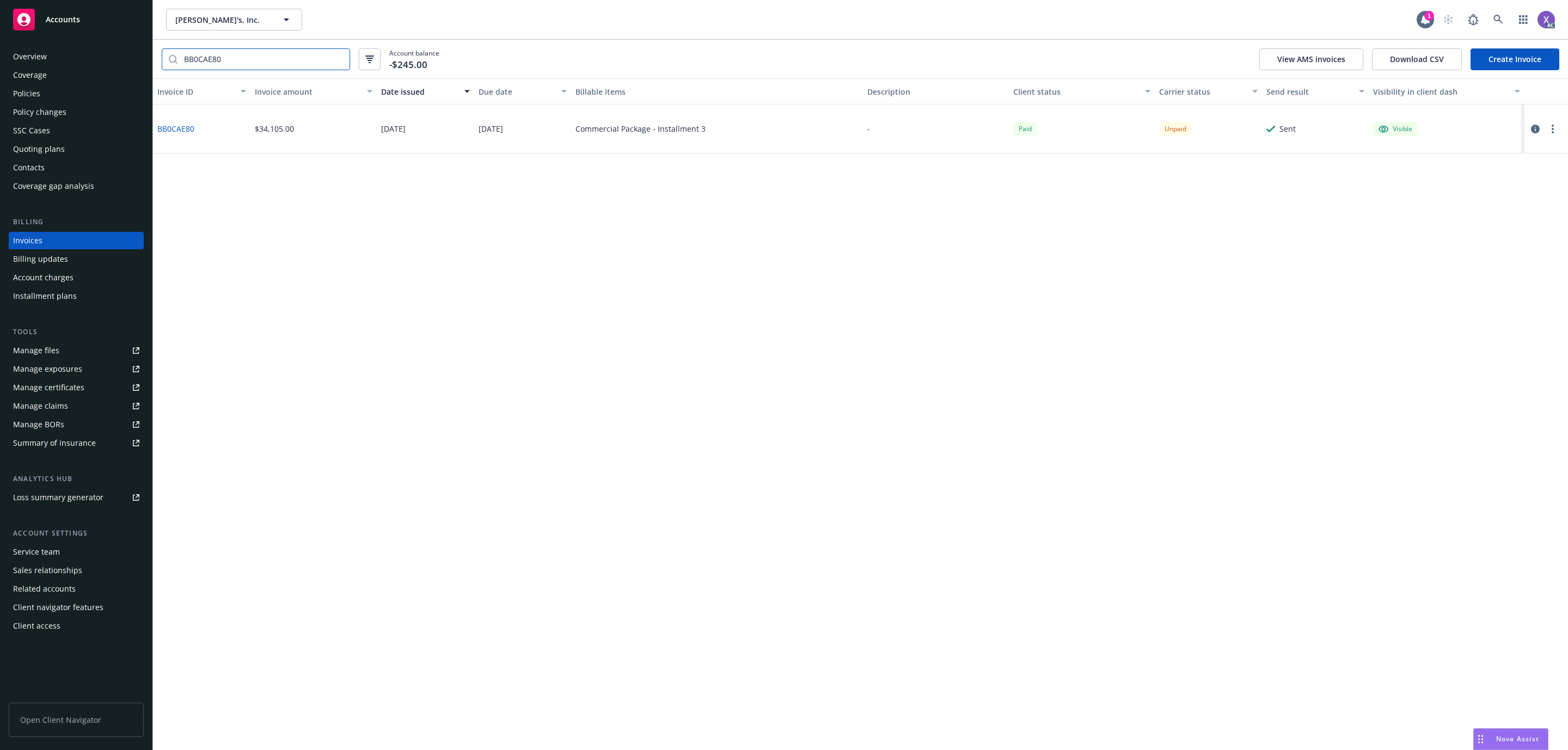
type input "BB0CAE80"
drag, startPoint x: 714, startPoint y: 133, endPoint x: 655, endPoint y: 145, distance: 60.2
click at [655, 145] on div "Commercial Package - Installment 3" at bounding box center [717, 129] width 292 height 49
copy div "Installment 3"
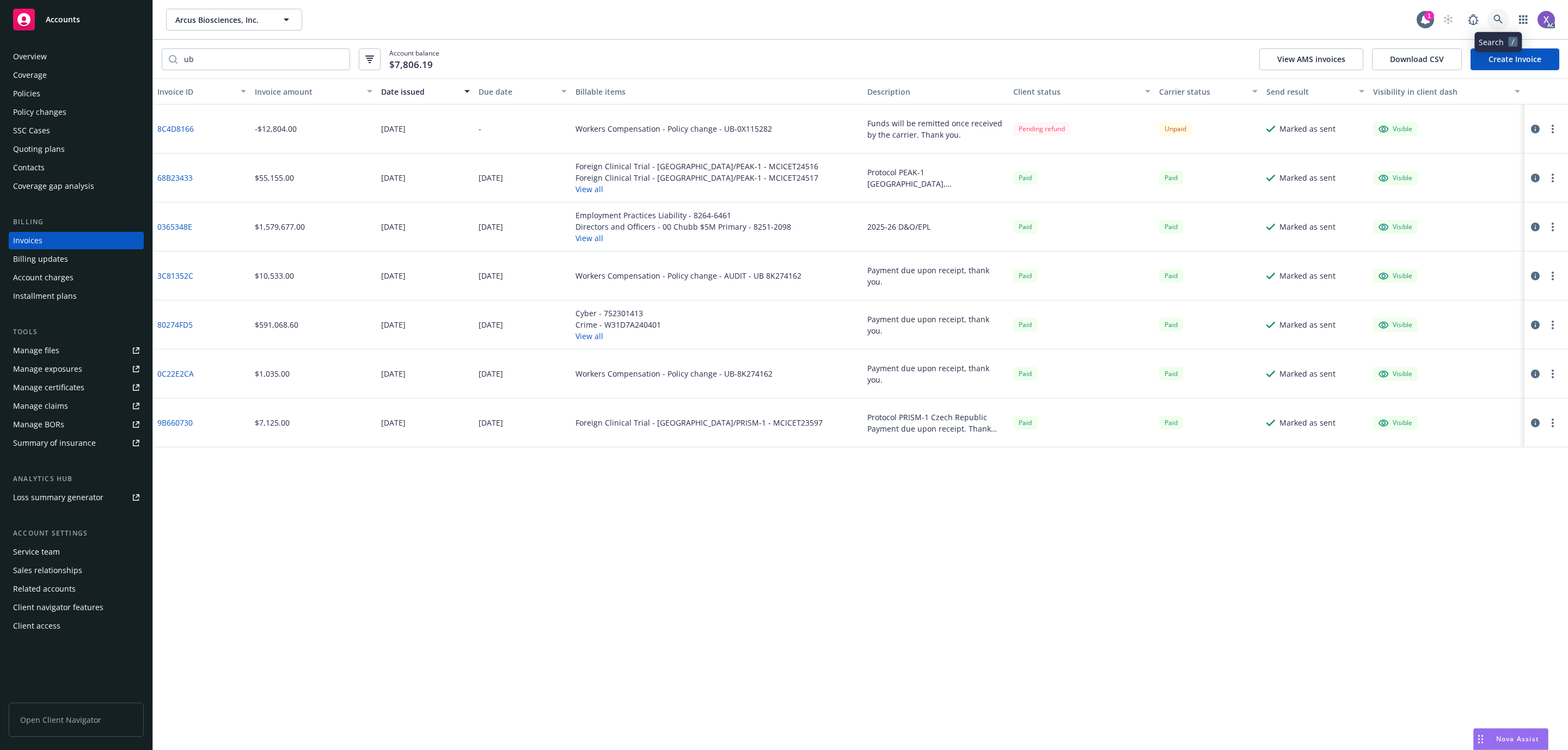
click at [1495, 22] on icon at bounding box center [1498, 19] width 10 height 10
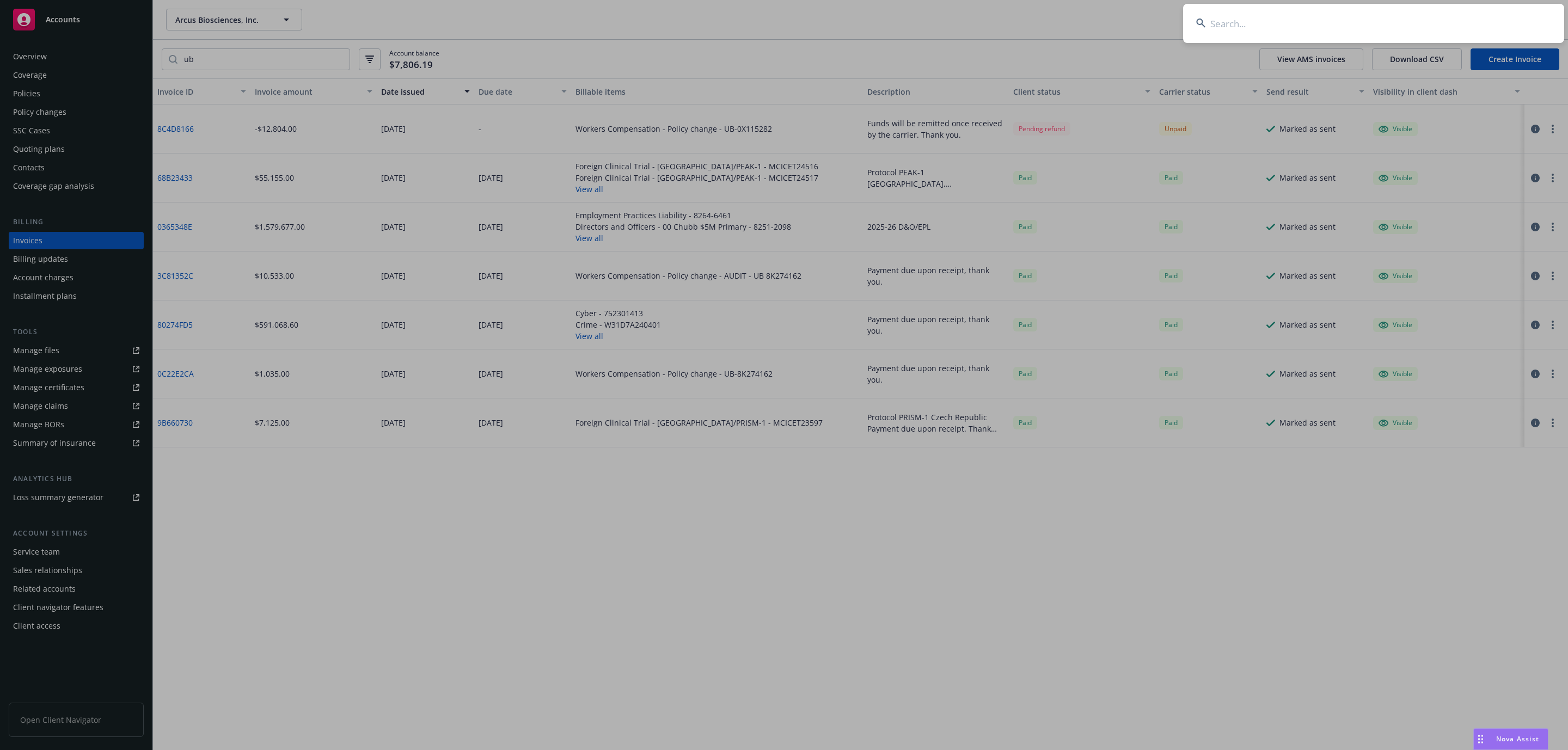
click at [1328, 20] on input at bounding box center [1374, 23] width 381 height 39
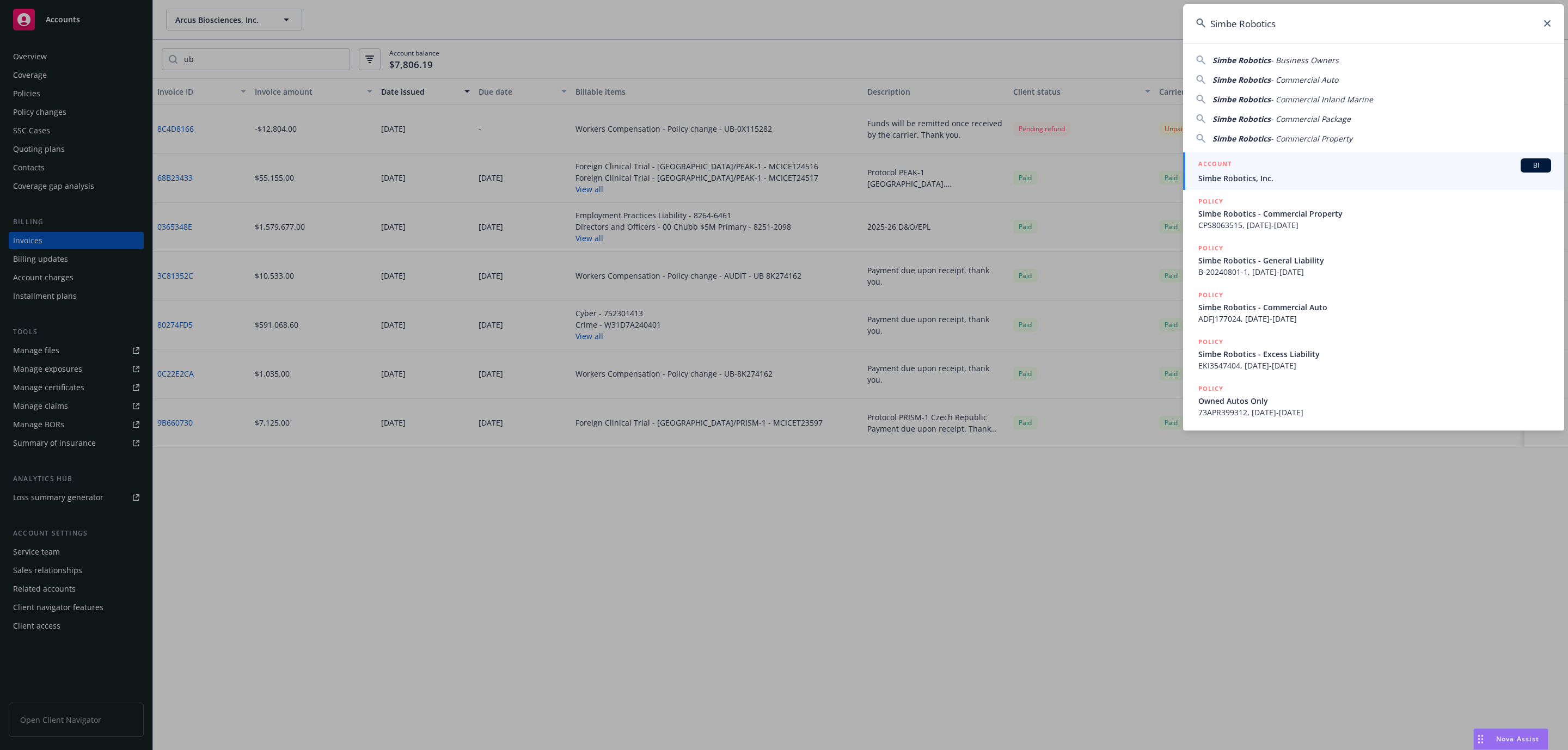
type input "Simbe Robotics"
click at [1246, 180] on span "Simbe Robotics, Inc." at bounding box center [1375, 178] width 353 height 11
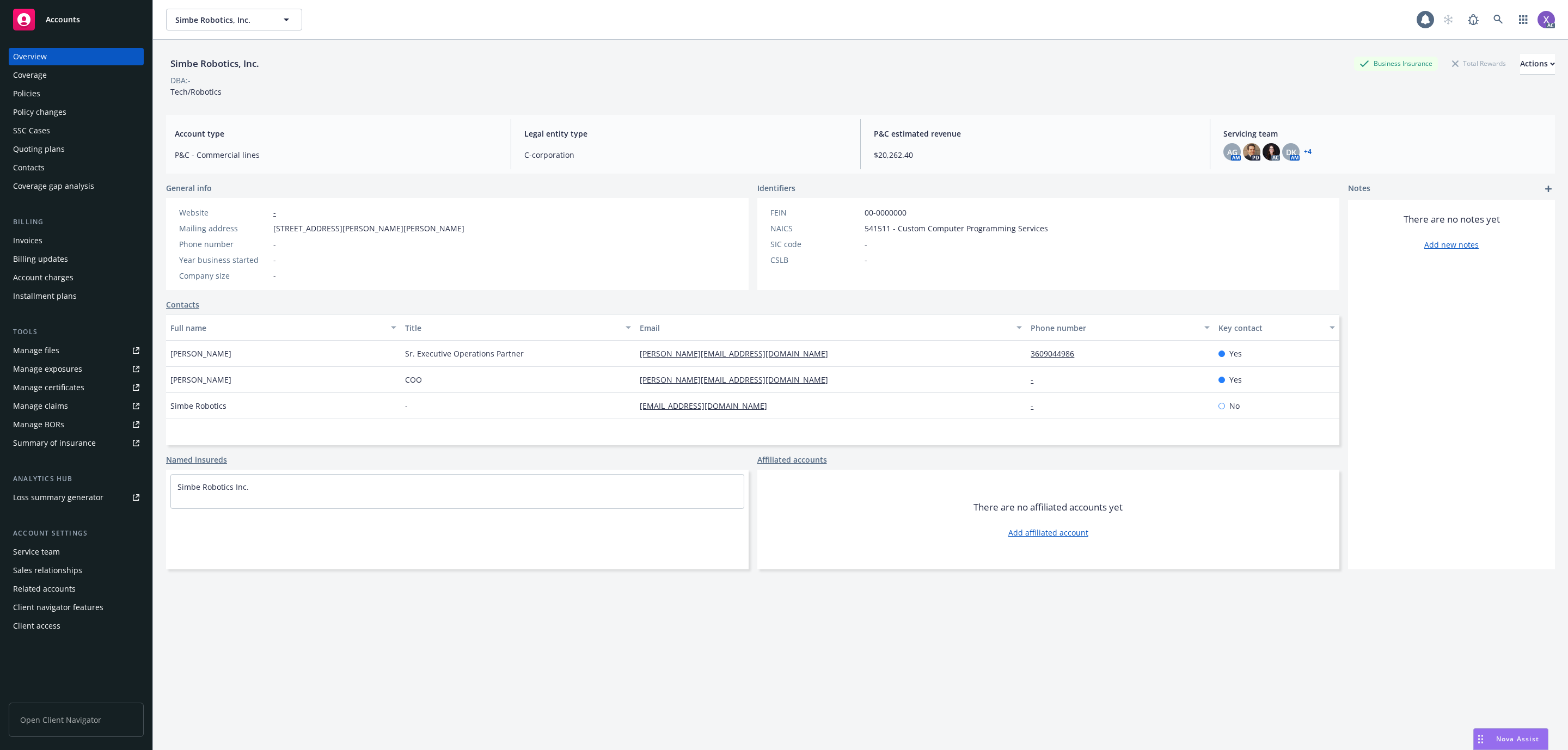
click at [25, 240] on div "Invoices" at bounding box center [28, 241] width 29 height 18
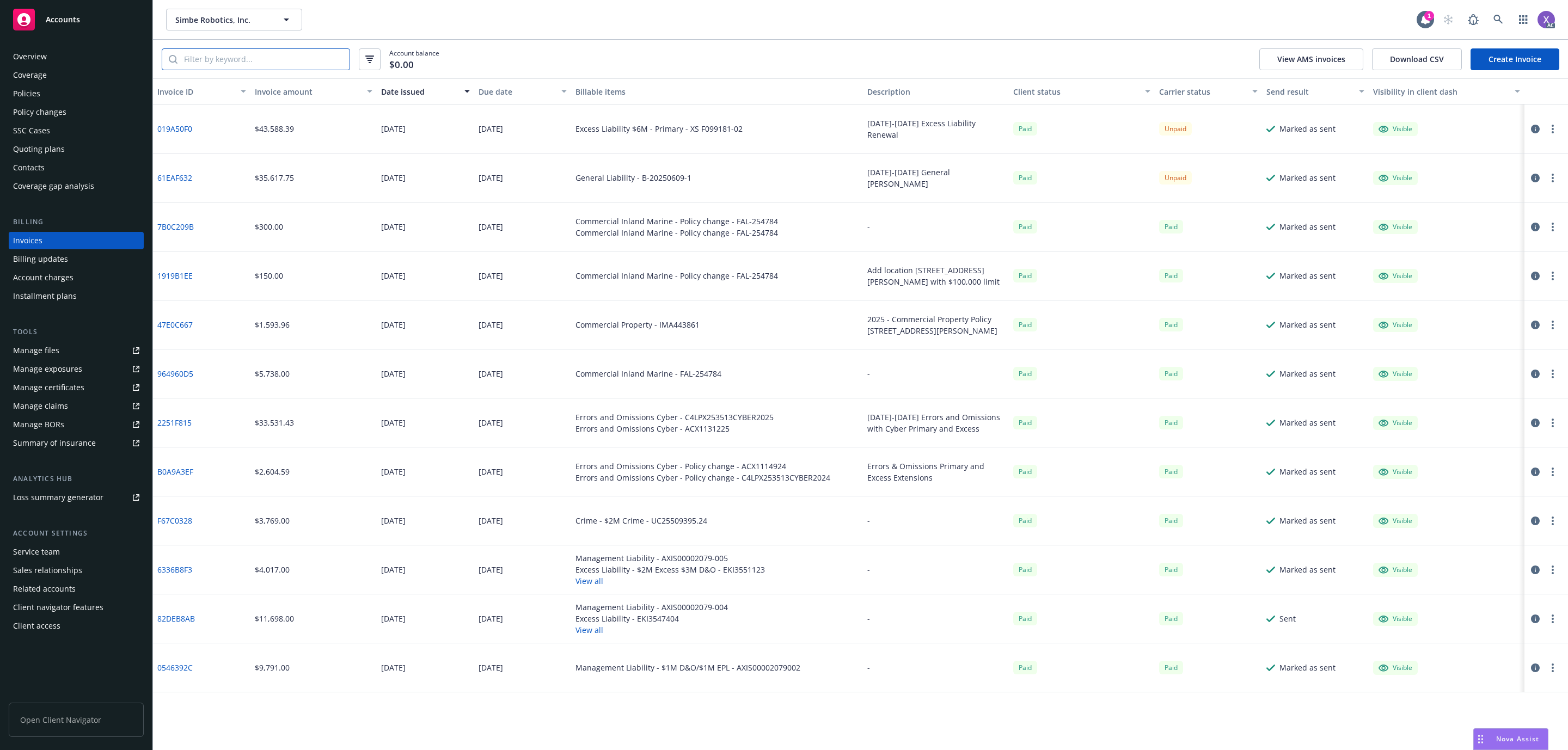
click at [258, 62] on input "search" at bounding box center [264, 59] width 172 height 21
paste input "019A50F0"
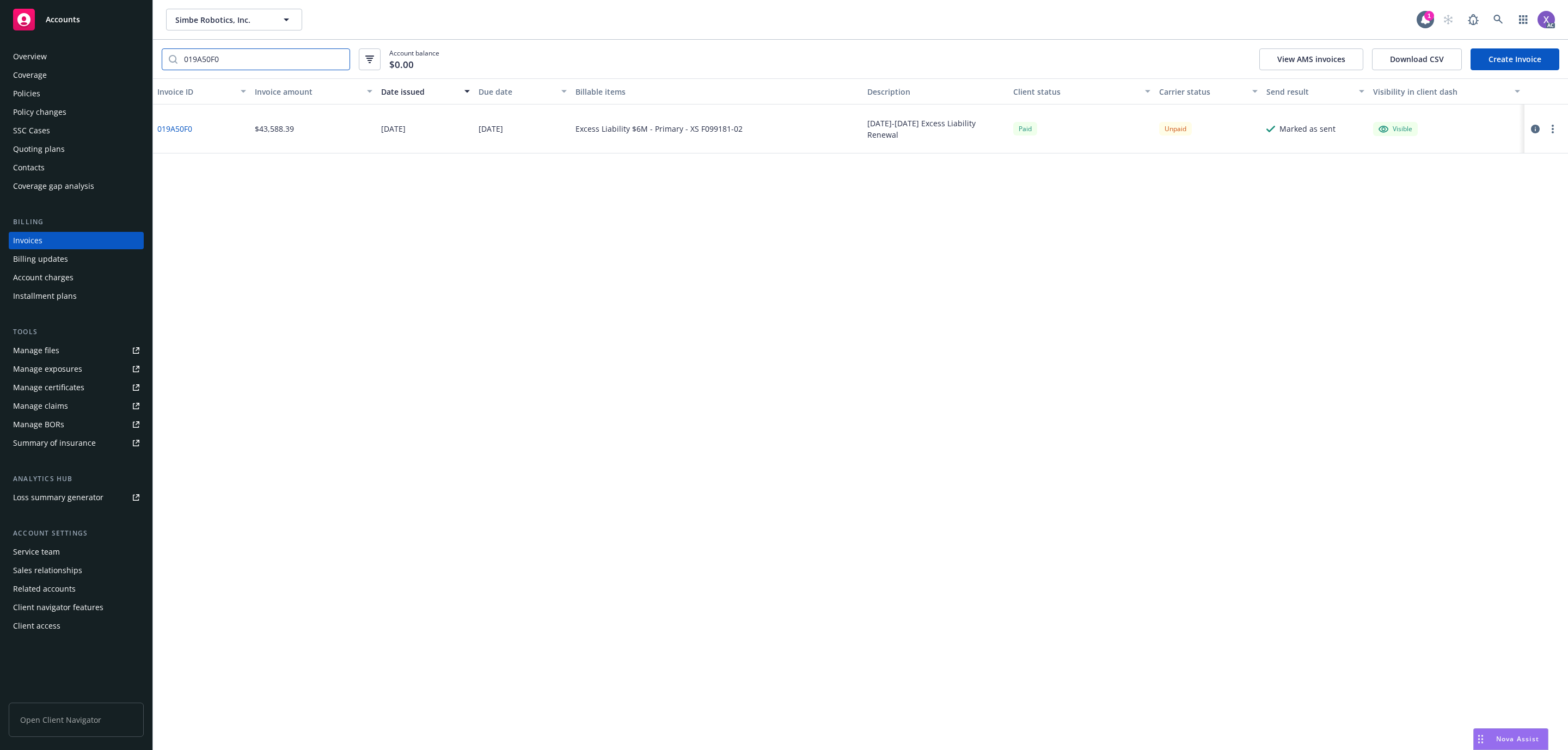
type input "019A50F0"
click at [186, 130] on link "019A50F0" at bounding box center [174, 129] width 35 height 11
click at [27, 93] on div "Policies" at bounding box center [27, 94] width 27 height 18
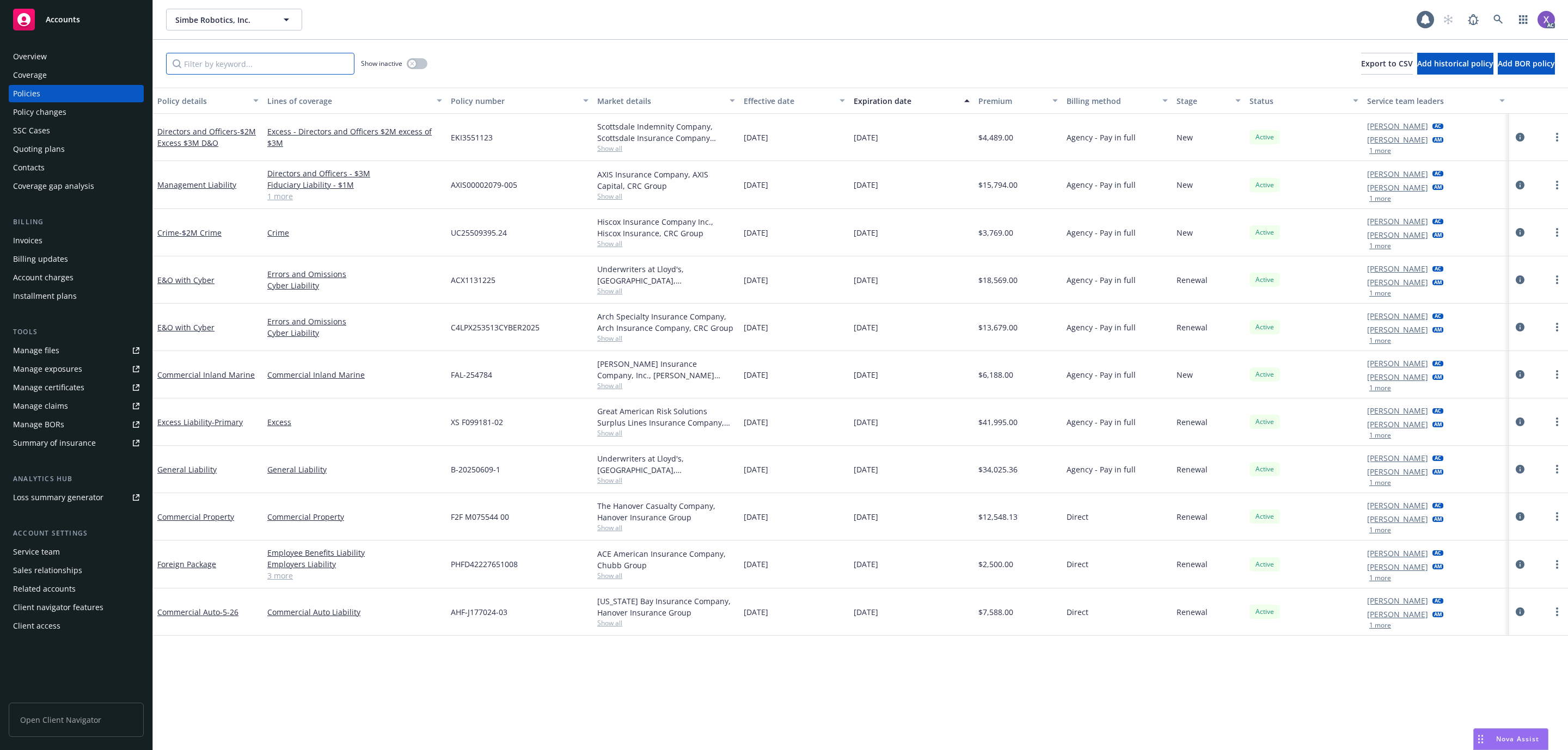
click at [241, 62] on input "Filter by keyword..." at bounding box center [260, 63] width 188 height 22
paste input "XS F099181-02"
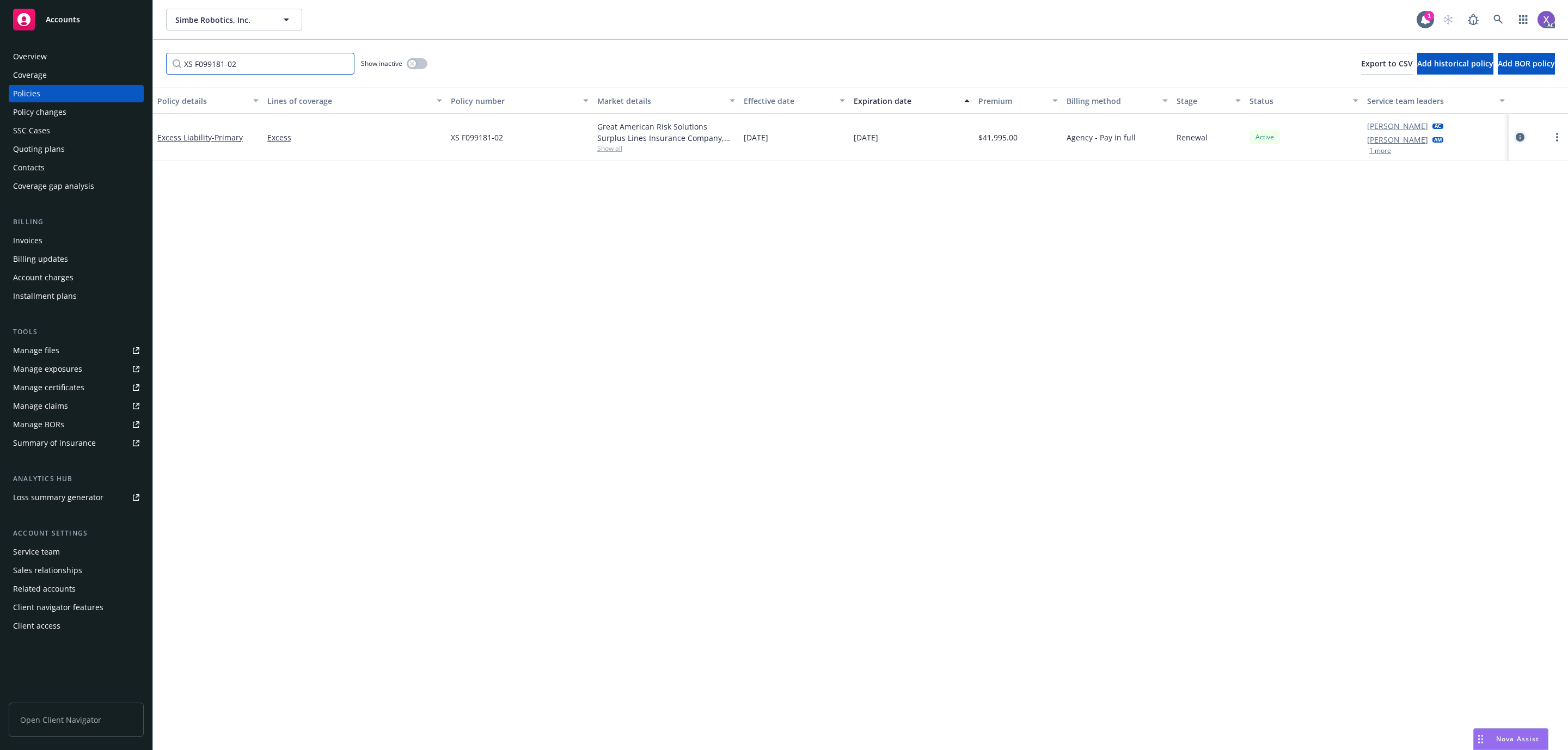
type input "XS F099181-02"
click at [1520, 136] on icon "circleInformation" at bounding box center [1520, 137] width 9 height 9
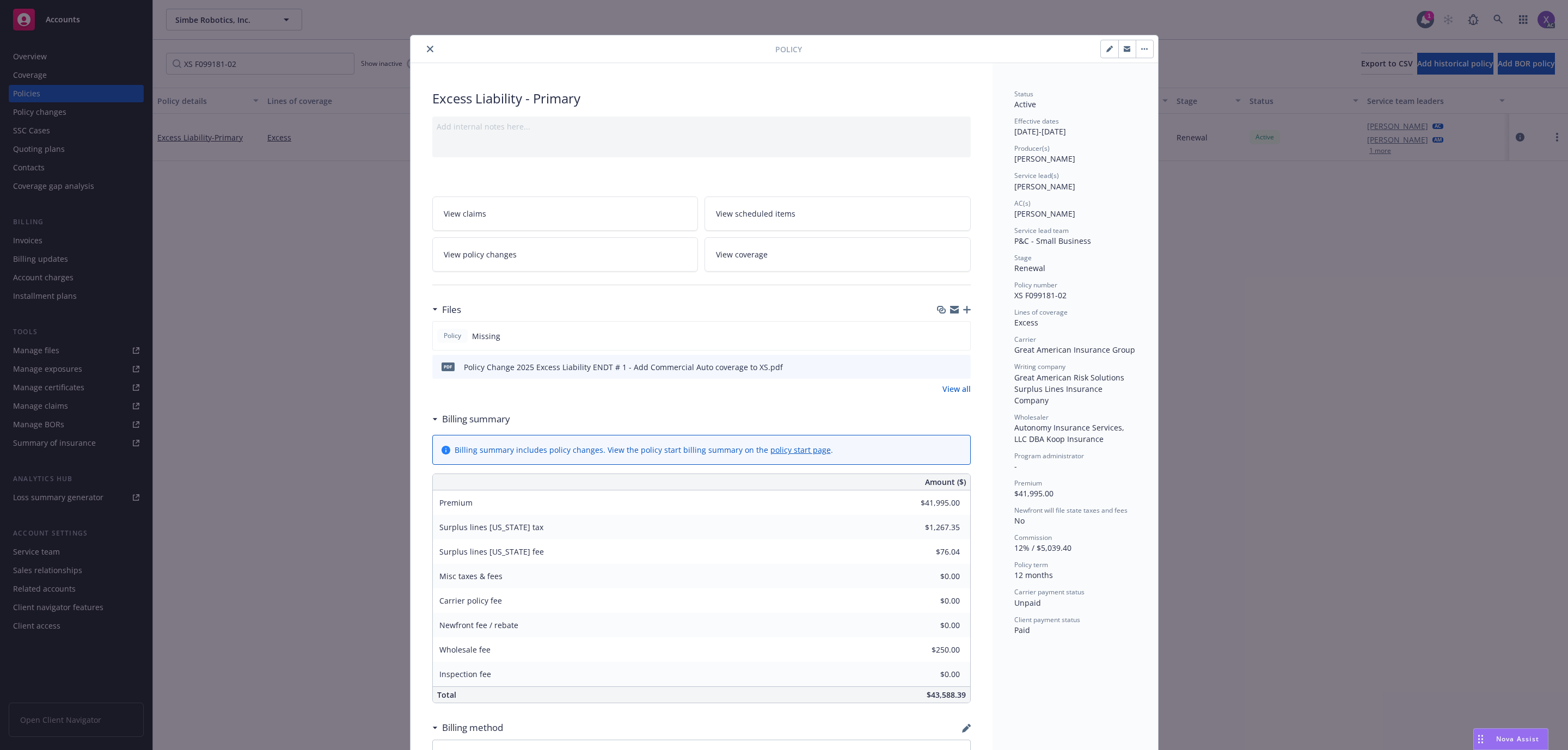
click at [427, 53] on icon "close" at bounding box center [430, 49] width 6 height 6
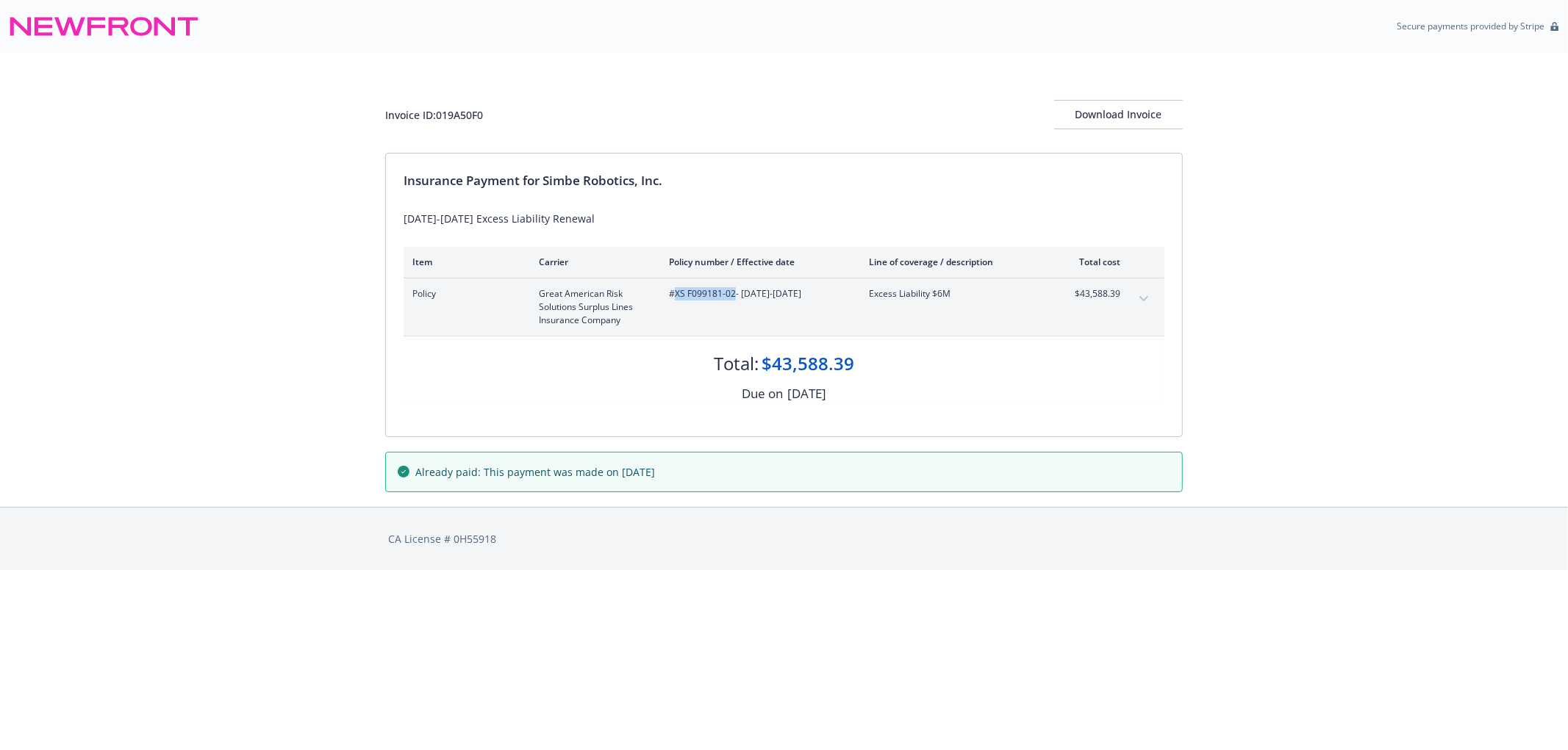
drag, startPoint x: 672, startPoint y: 295, endPoint x: 733, endPoint y: 295, distance: 61.0
click at [733, 295] on span "#XS F099181-02 - 06/15/2025-06/15/2026" at bounding box center [757, 293] width 176 height 13
copy span "XS F099181-02"
